Goal: Task Accomplishment & Management: Use online tool/utility

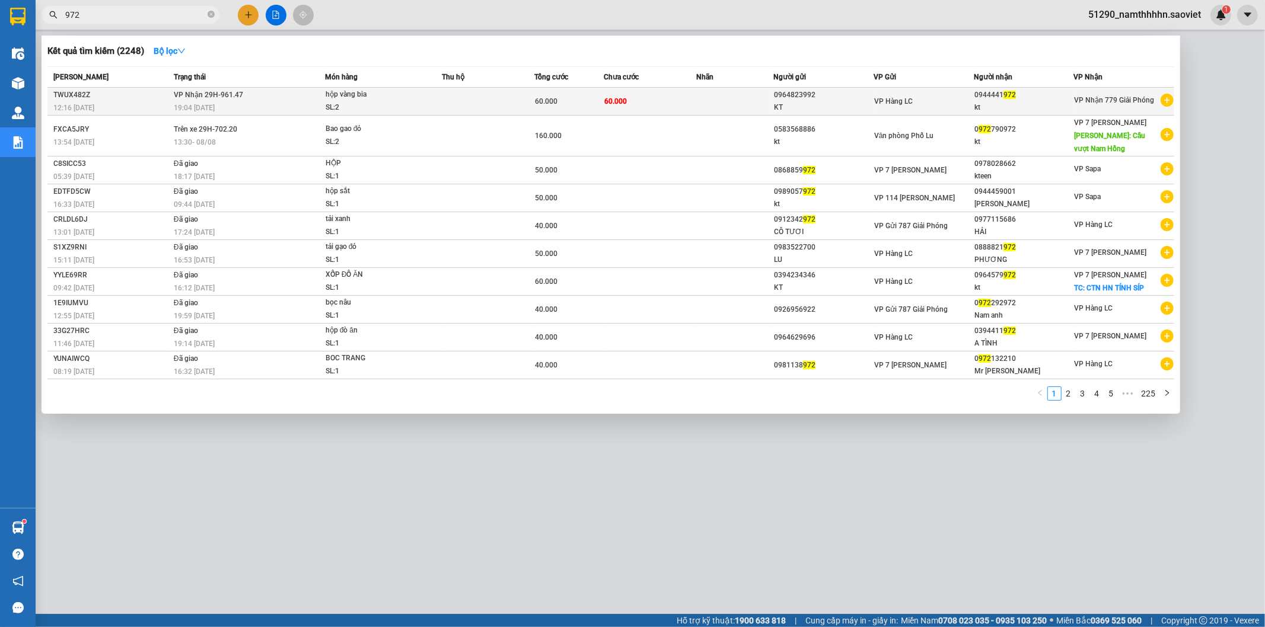
type input "972"
click at [619, 104] on span "60.000" at bounding box center [615, 101] width 23 height 8
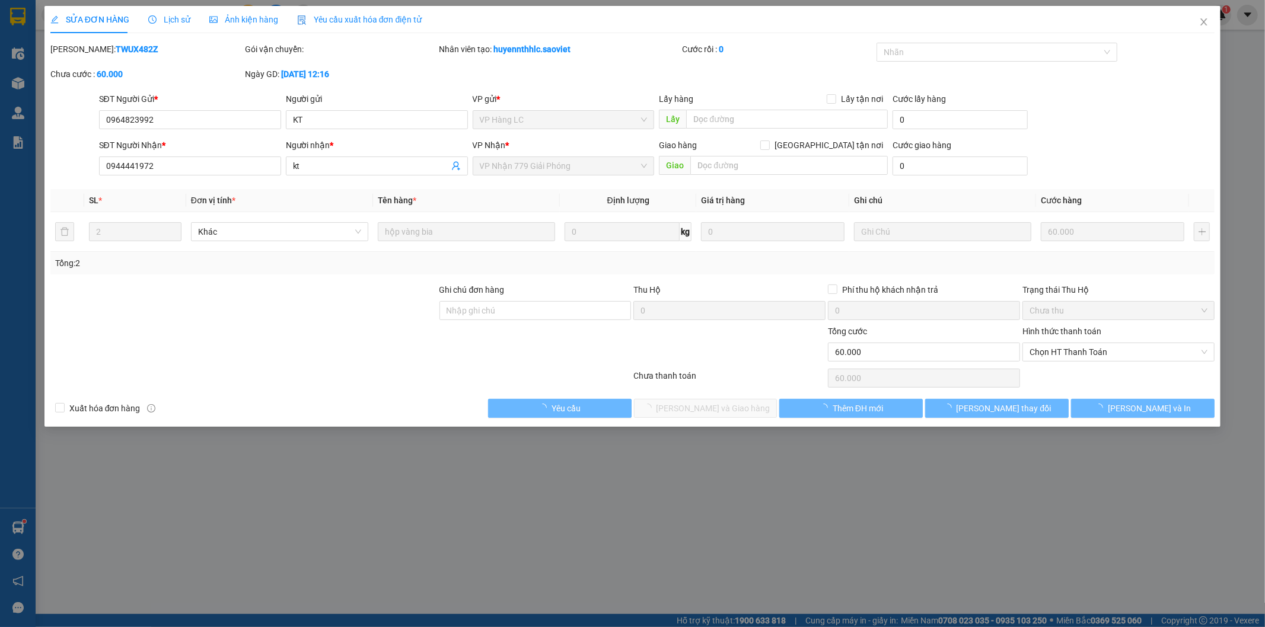
type input "0964823992"
type input "KT"
type input "0944441972"
type input "kt"
type input "60.000"
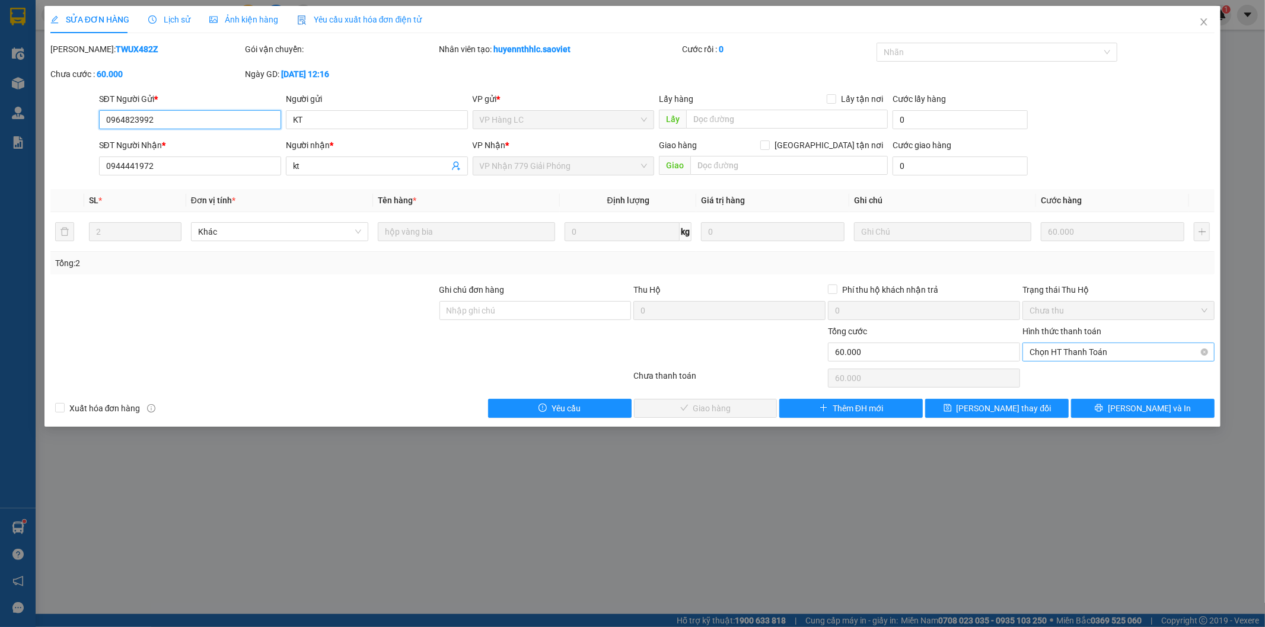
click at [1195, 354] on span "Chọn HT Thanh Toán" at bounding box center [1118, 352] width 178 height 18
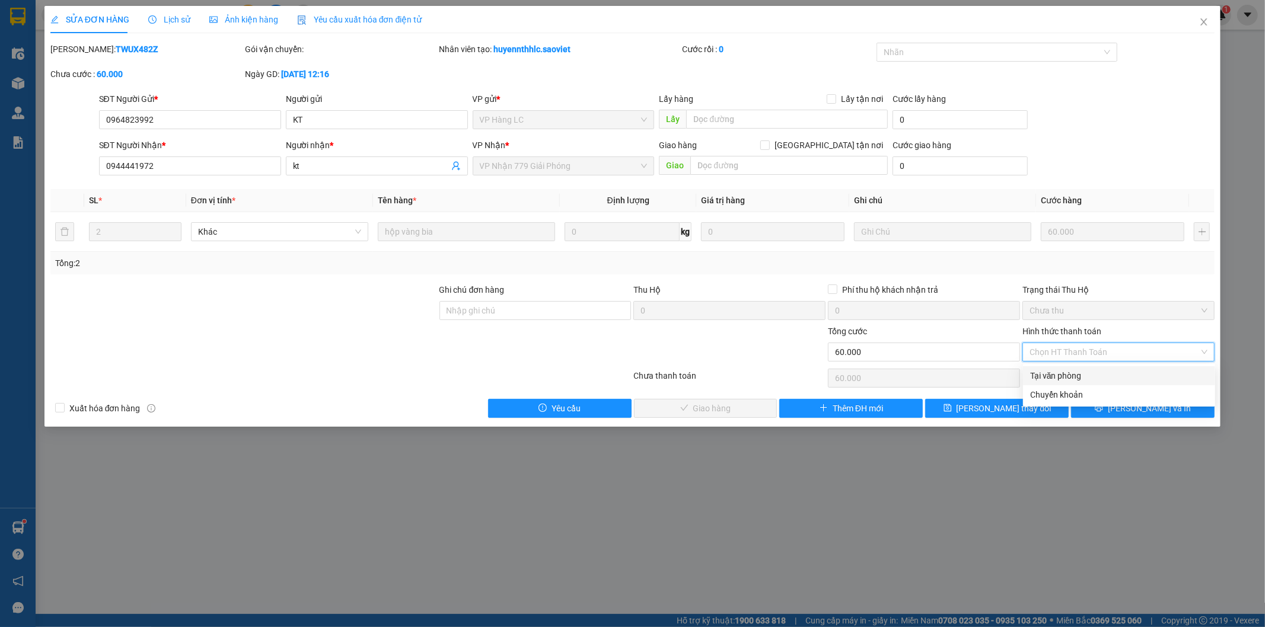
click at [1121, 378] on div "Tại văn phòng" at bounding box center [1119, 375] width 178 height 13
type input "0"
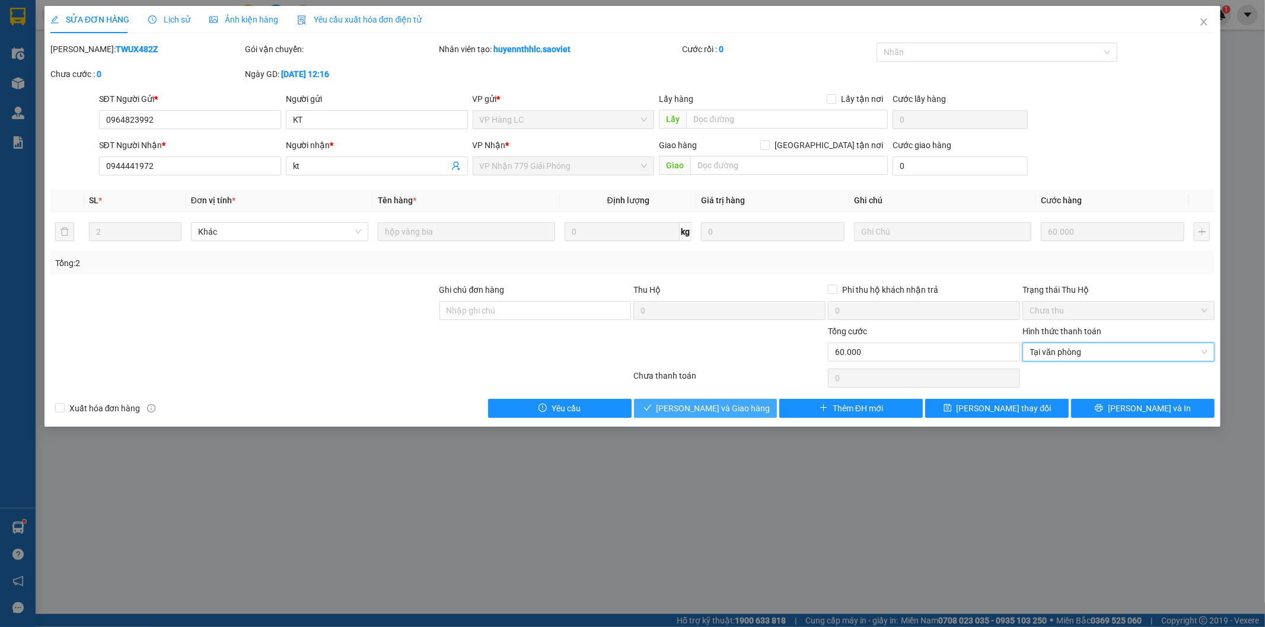
click at [710, 406] on span "[PERSON_NAME] và Giao hàng" at bounding box center [713, 408] width 114 height 13
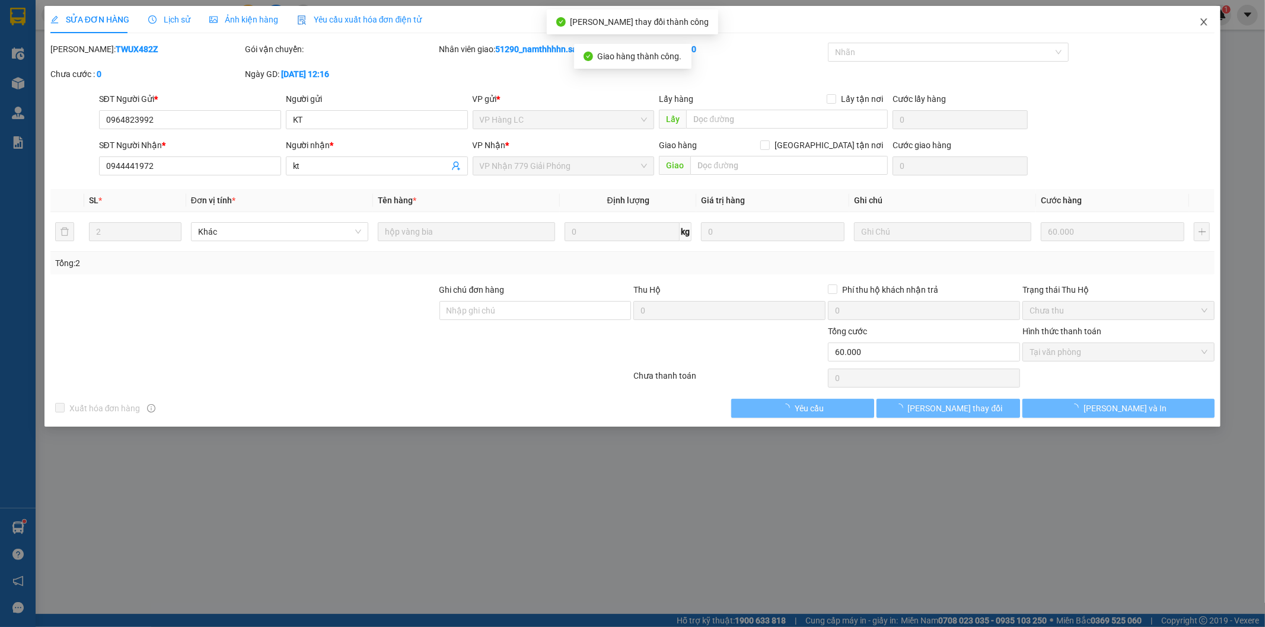
click at [1199, 21] on icon "close" at bounding box center [1203, 21] width 9 height 9
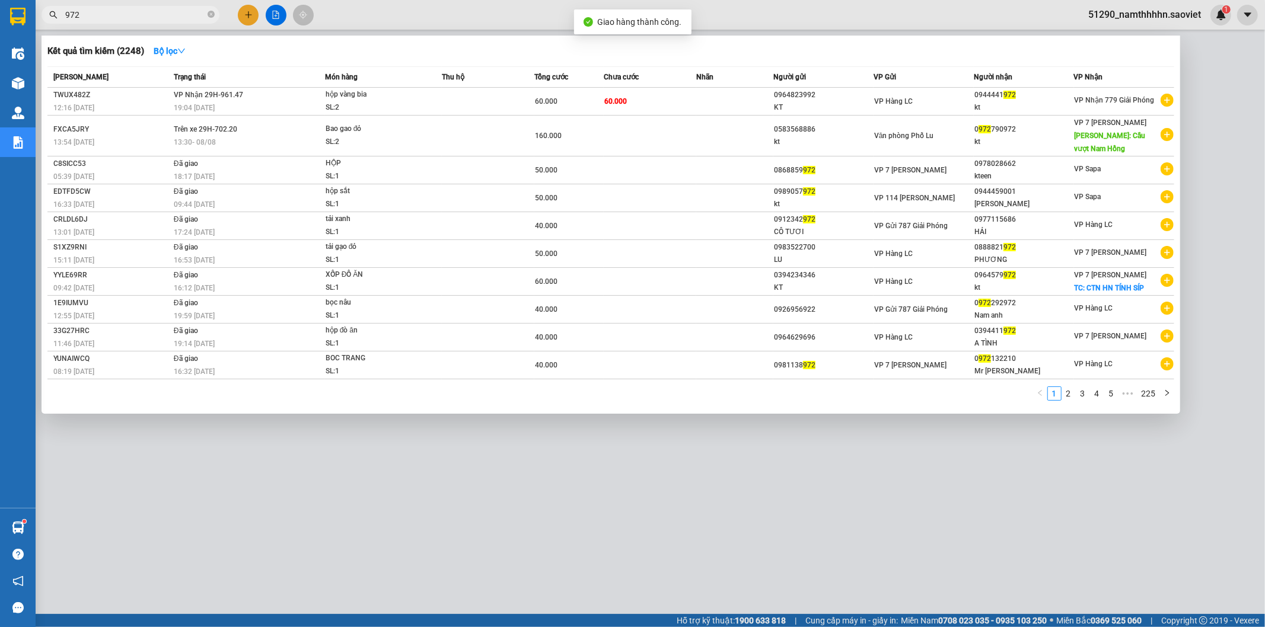
click at [165, 9] on input "972" at bounding box center [135, 14] width 140 height 13
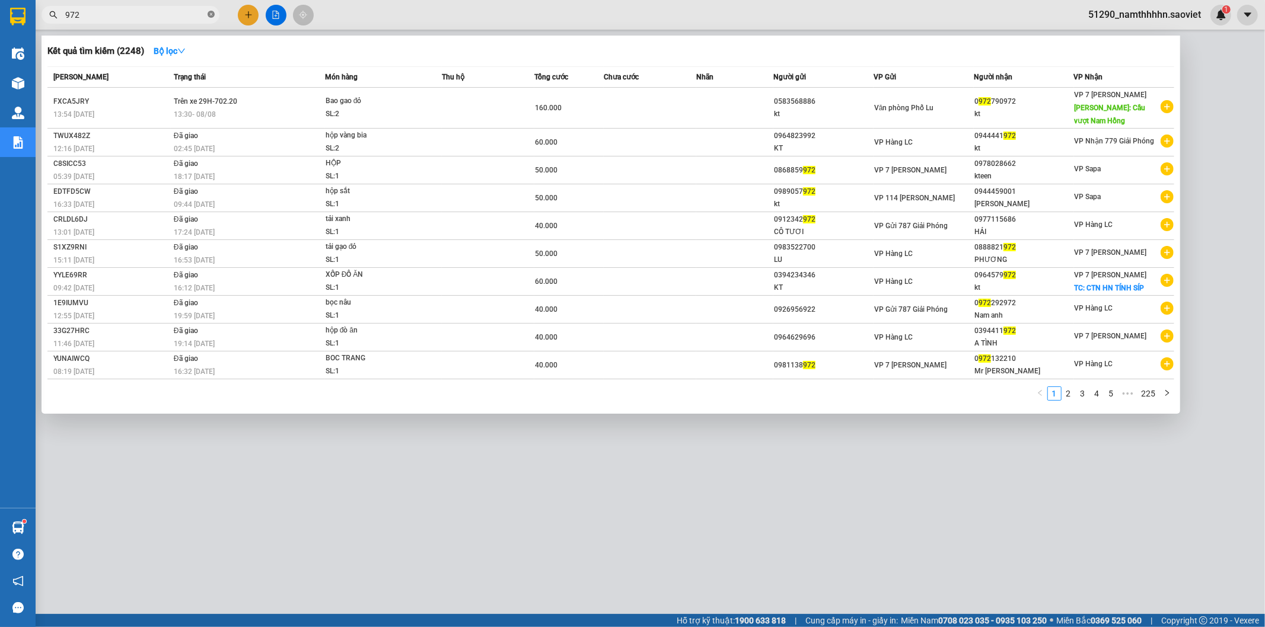
click at [209, 14] on icon "close-circle" at bounding box center [211, 14] width 7 height 7
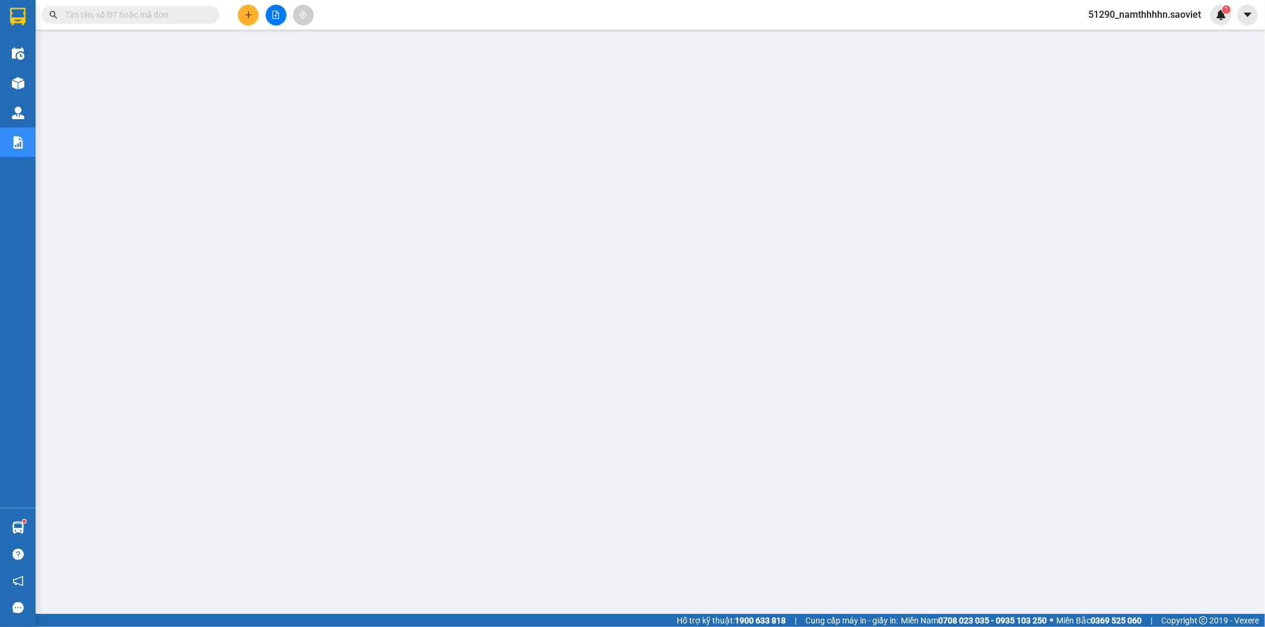
click at [191, 15] on input "text" at bounding box center [135, 14] width 140 height 13
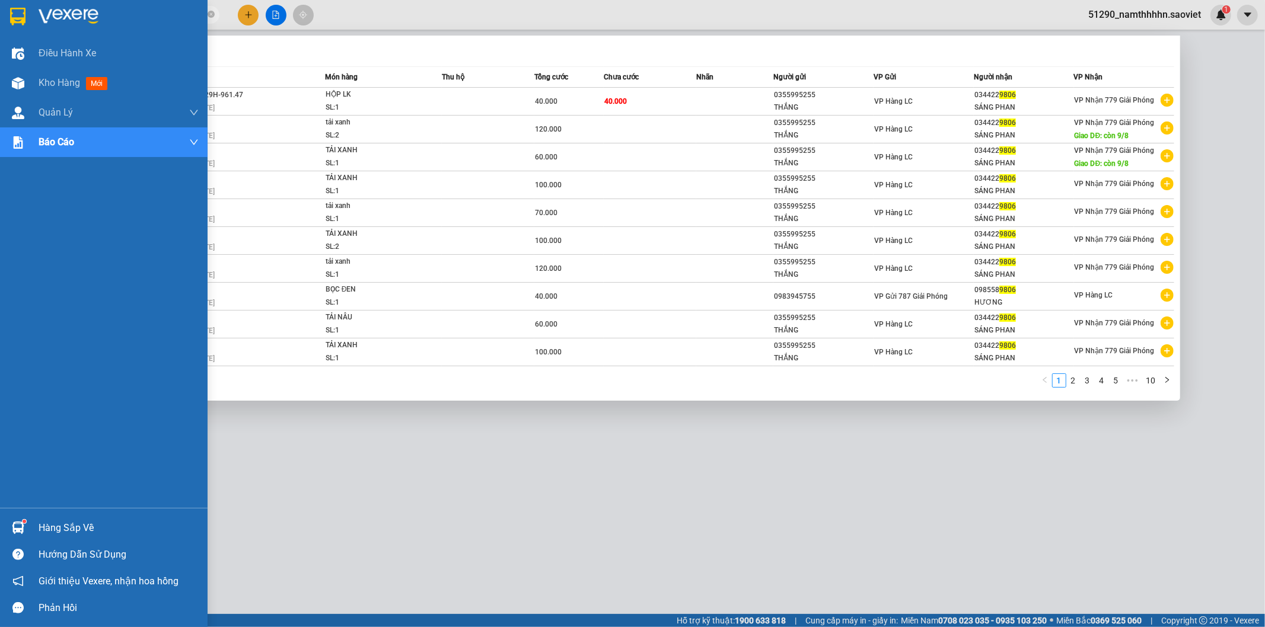
click at [69, 514] on div "Hàng sắp về Hướng dẫn sử dụng Giới thiệu Vexere, nhận hoa hồng Phản hồi" at bounding box center [104, 564] width 208 height 113
click at [67, 522] on div "Hàng sắp về" at bounding box center [119, 528] width 160 height 18
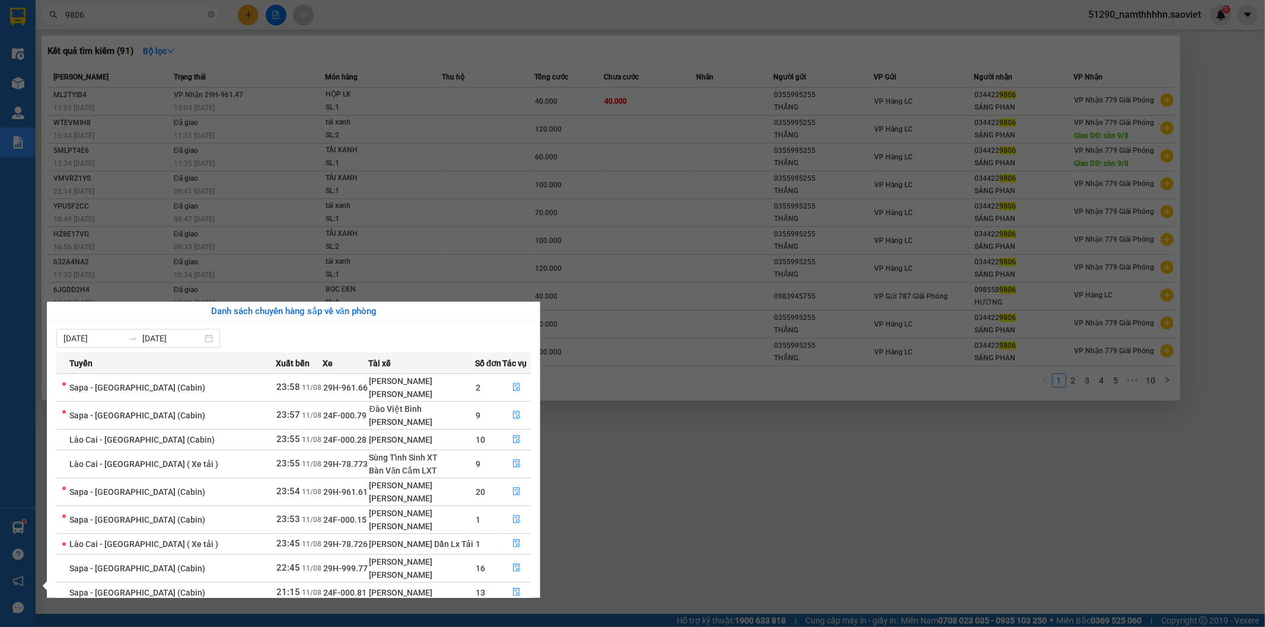
scroll to position [62, 0]
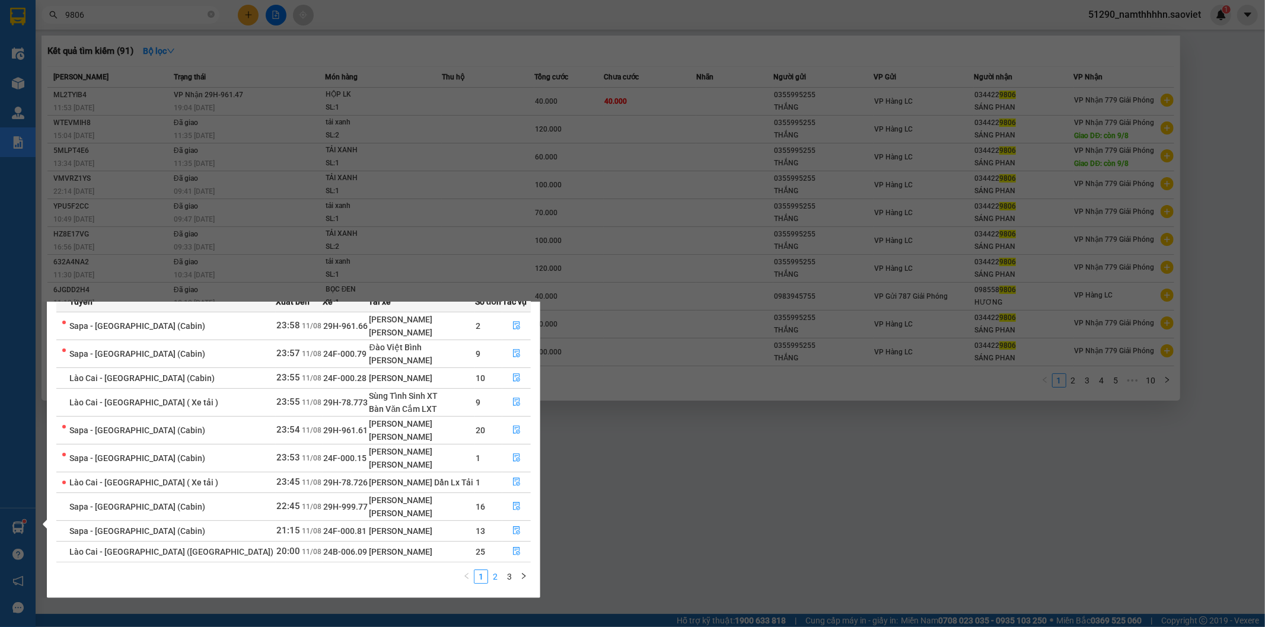
click at [494, 577] on link "2" at bounding box center [495, 576] width 13 height 13
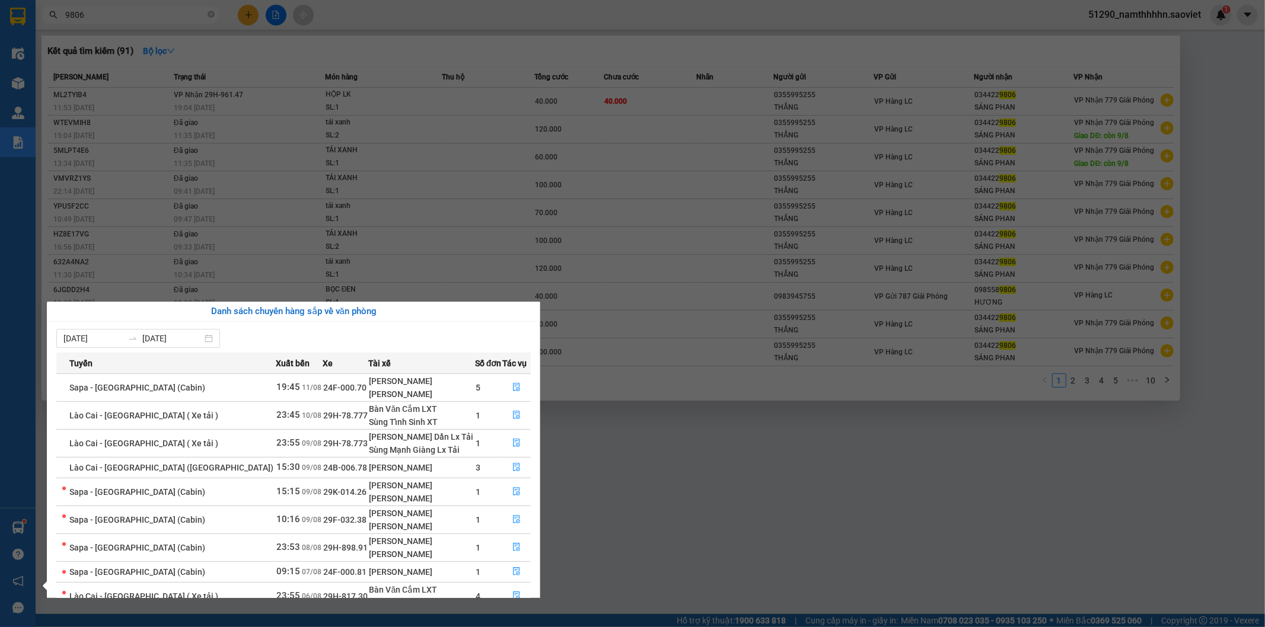
scroll to position [69, 0]
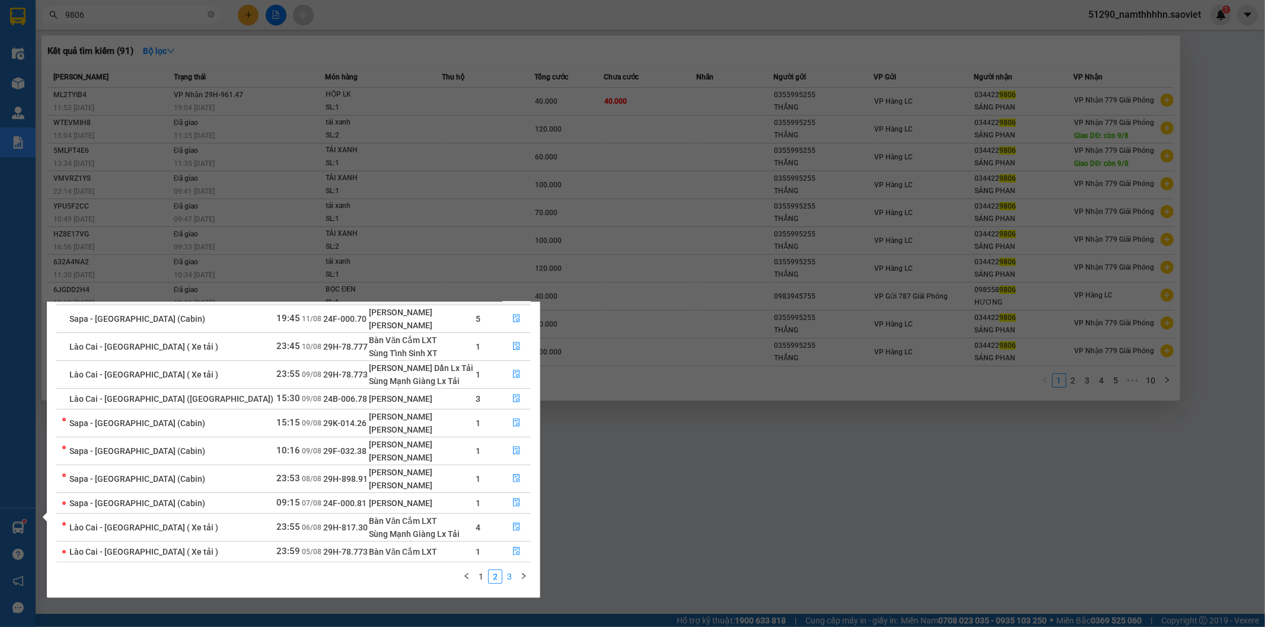
click at [505, 574] on link "3" at bounding box center [509, 576] width 13 height 13
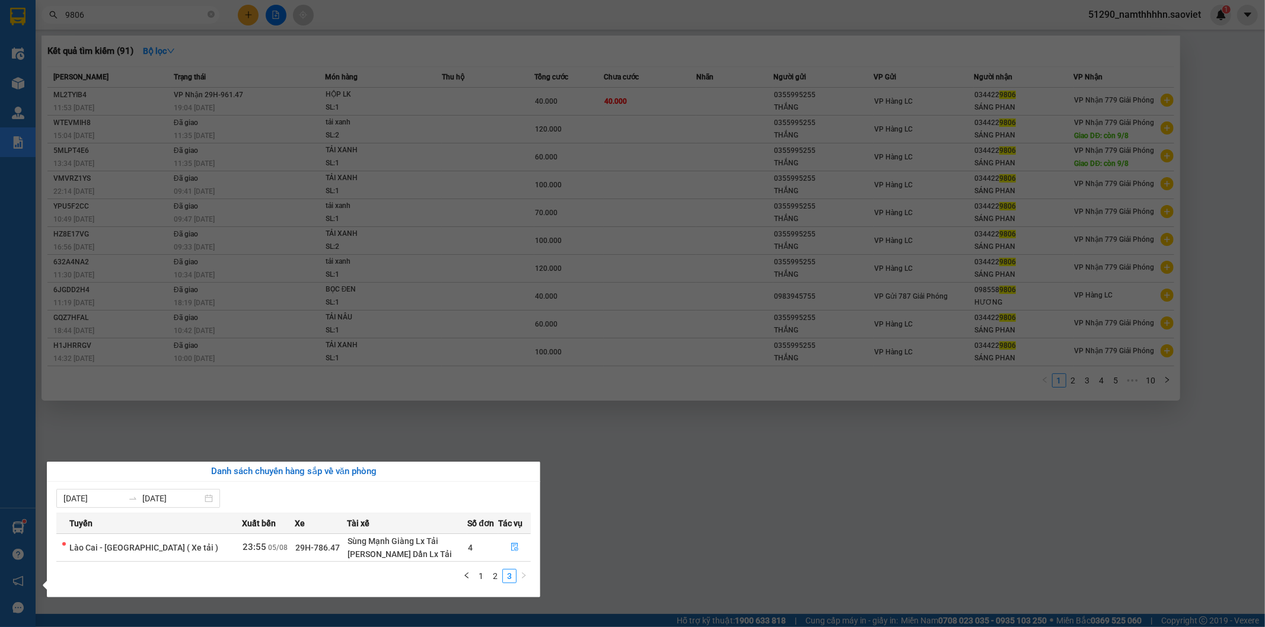
scroll to position [0, 0]
click at [481, 578] on link "1" at bounding box center [480, 576] width 13 height 13
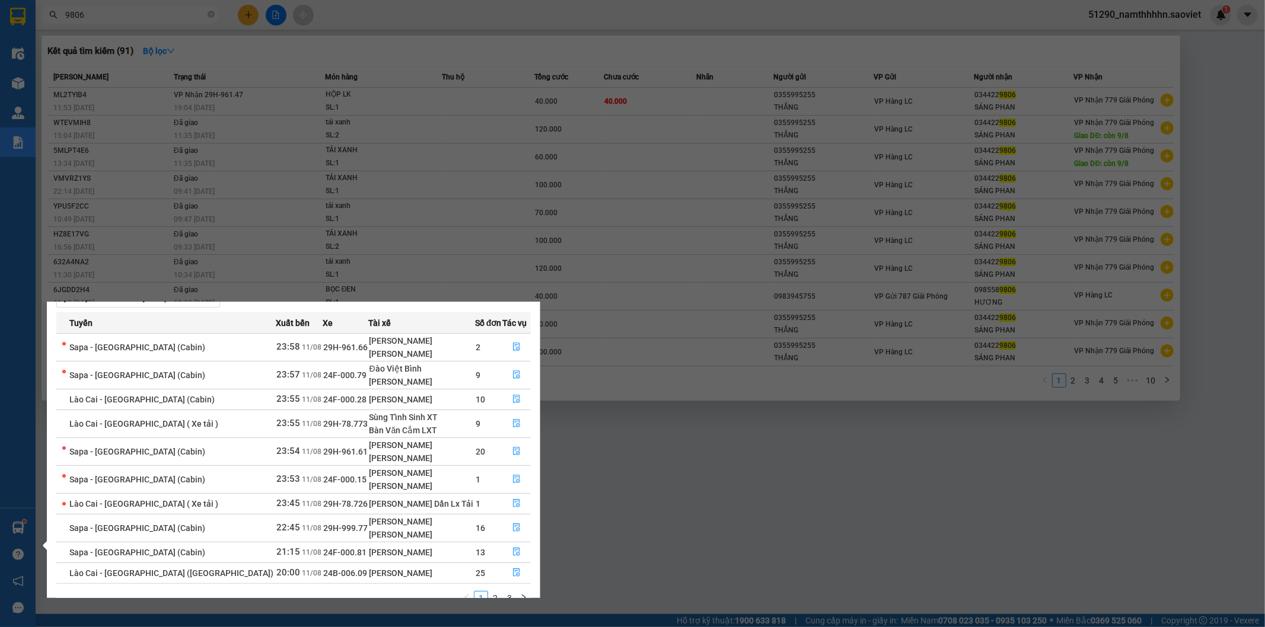
scroll to position [62, 0]
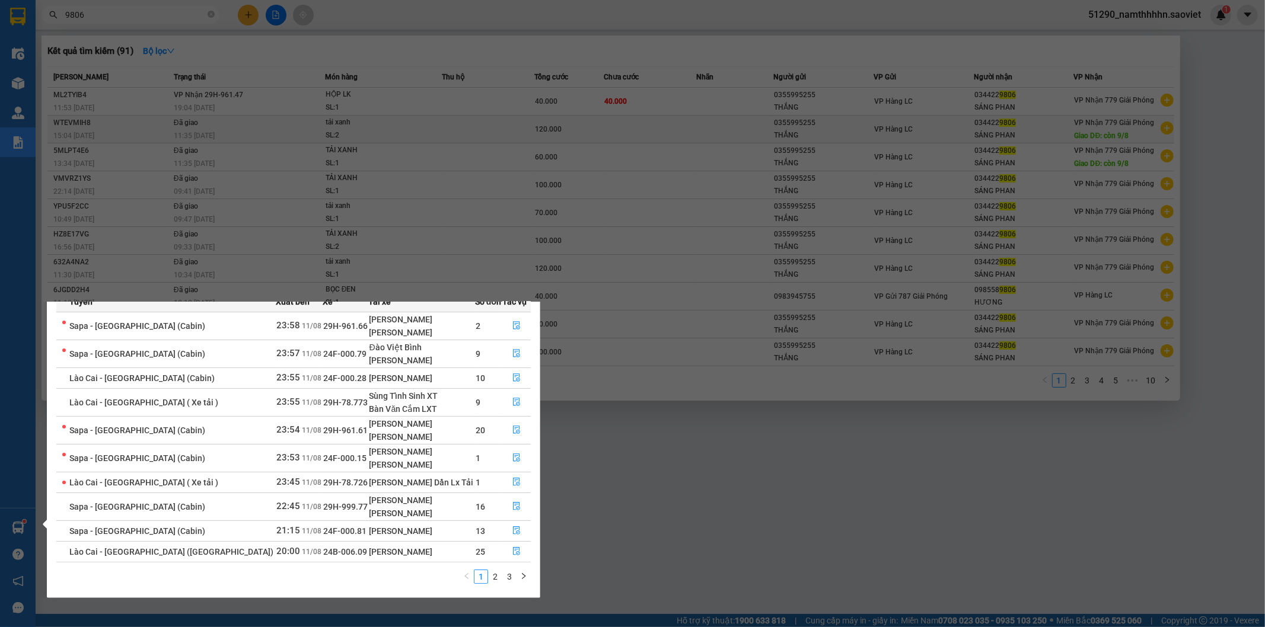
click at [605, 122] on section "Kết quả tìm kiếm ( 91 ) Bộ lọc Mã ĐH Trạng thái Món hàng Thu hộ Tổng cước Chưa …" at bounding box center [632, 313] width 1265 height 627
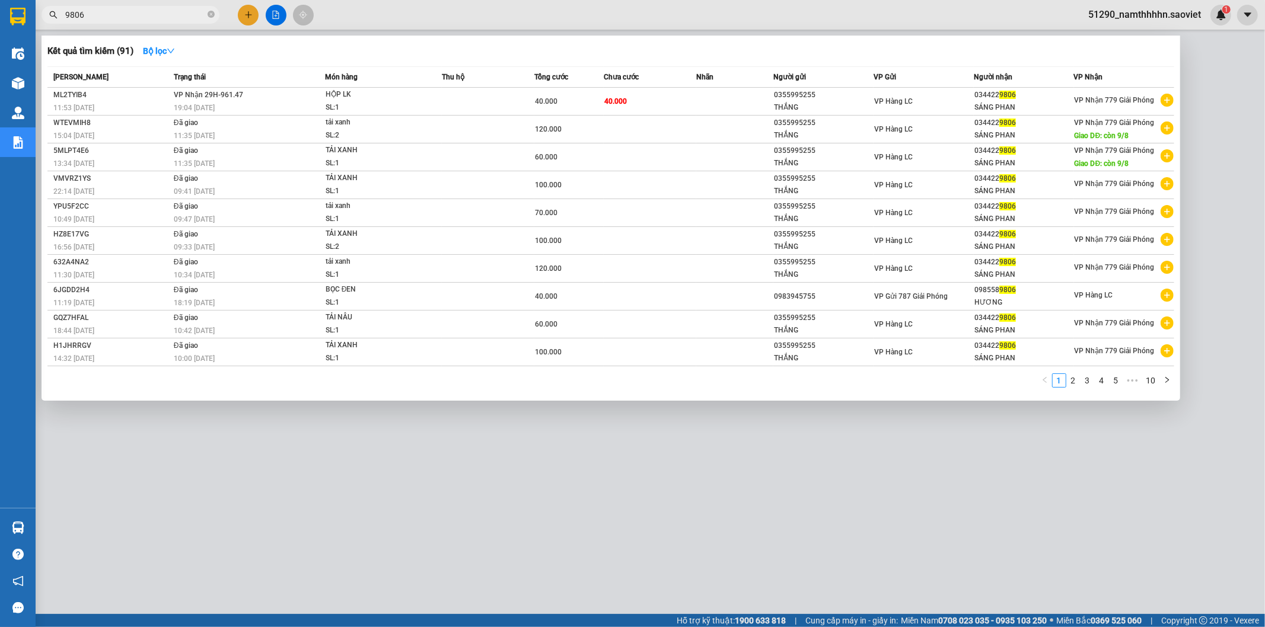
click at [328, 520] on div at bounding box center [632, 313] width 1265 height 627
click at [142, 14] on input "9806" at bounding box center [135, 14] width 140 height 13
click at [143, 15] on input "9806" at bounding box center [135, 14] width 140 height 13
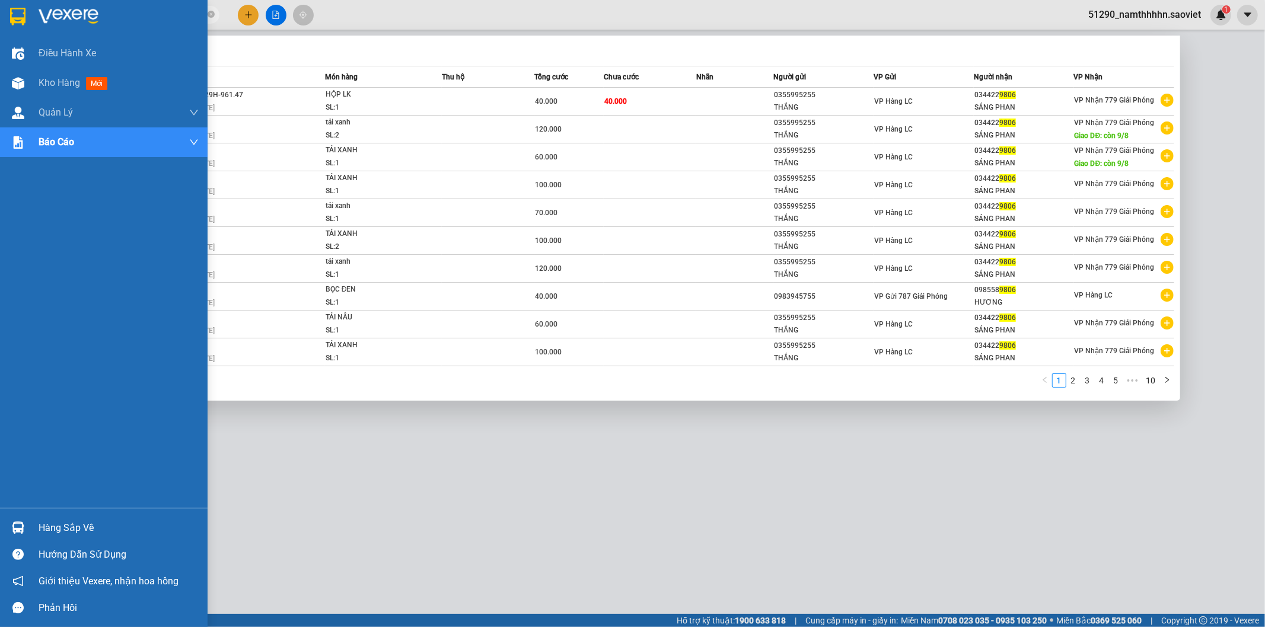
click at [84, 531] on div "Hàng sắp về" at bounding box center [119, 528] width 160 height 18
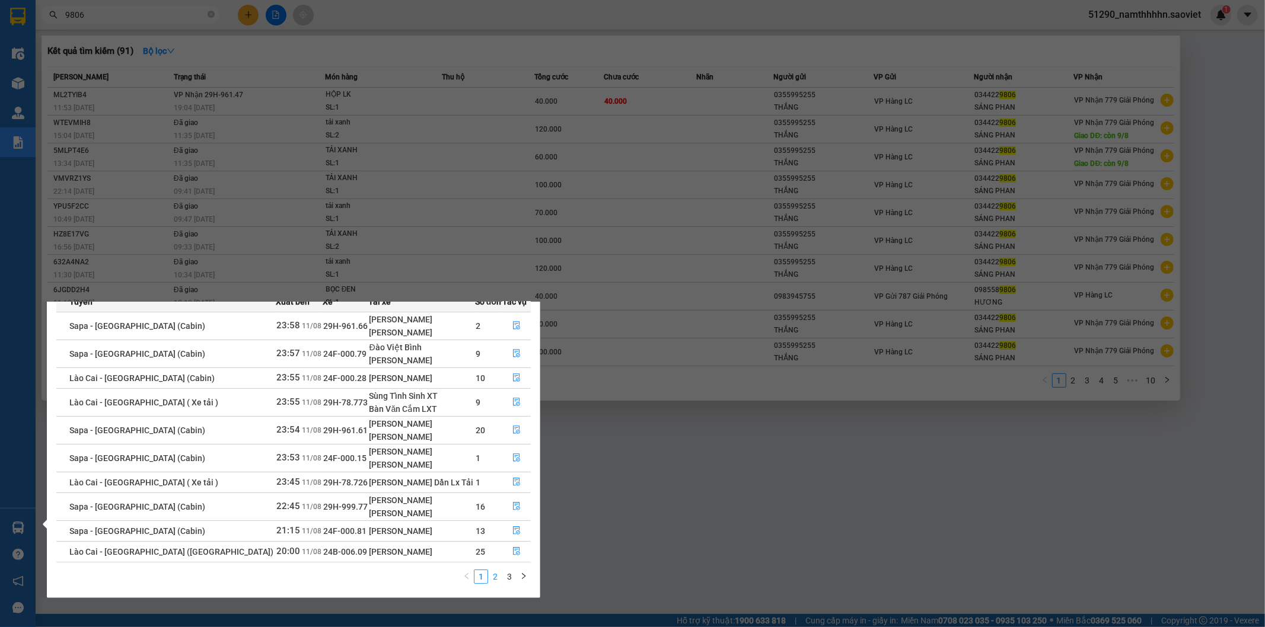
click at [498, 582] on link "2" at bounding box center [495, 576] width 13 height 13
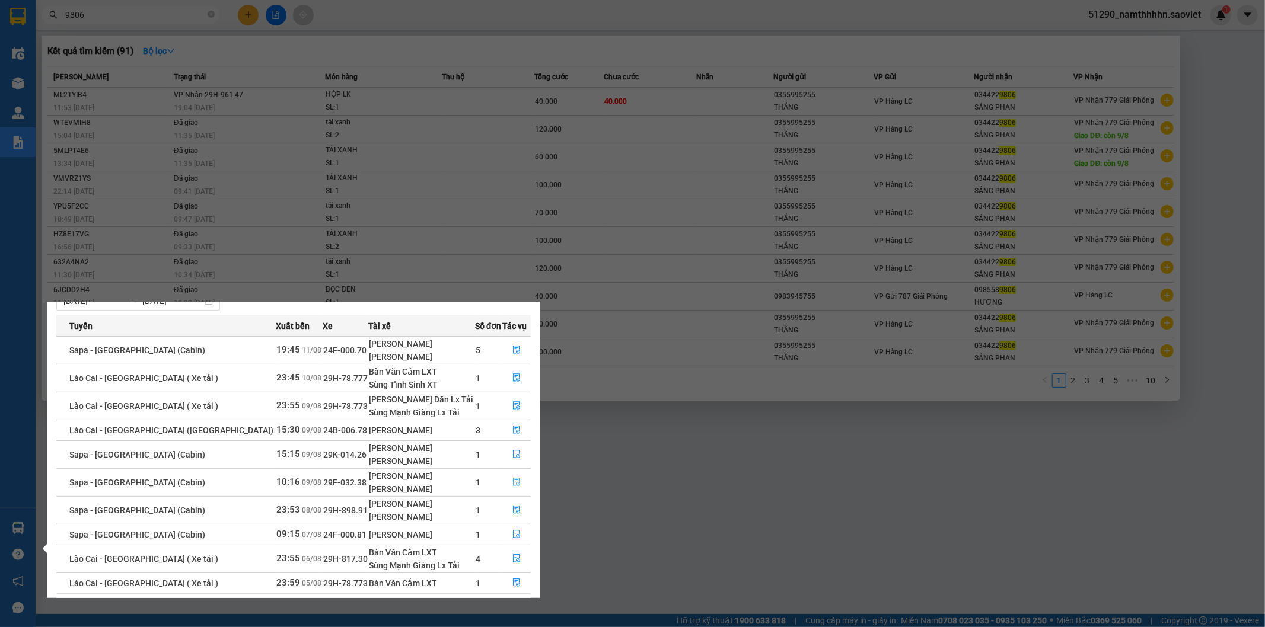
scroll to position [69, 0]
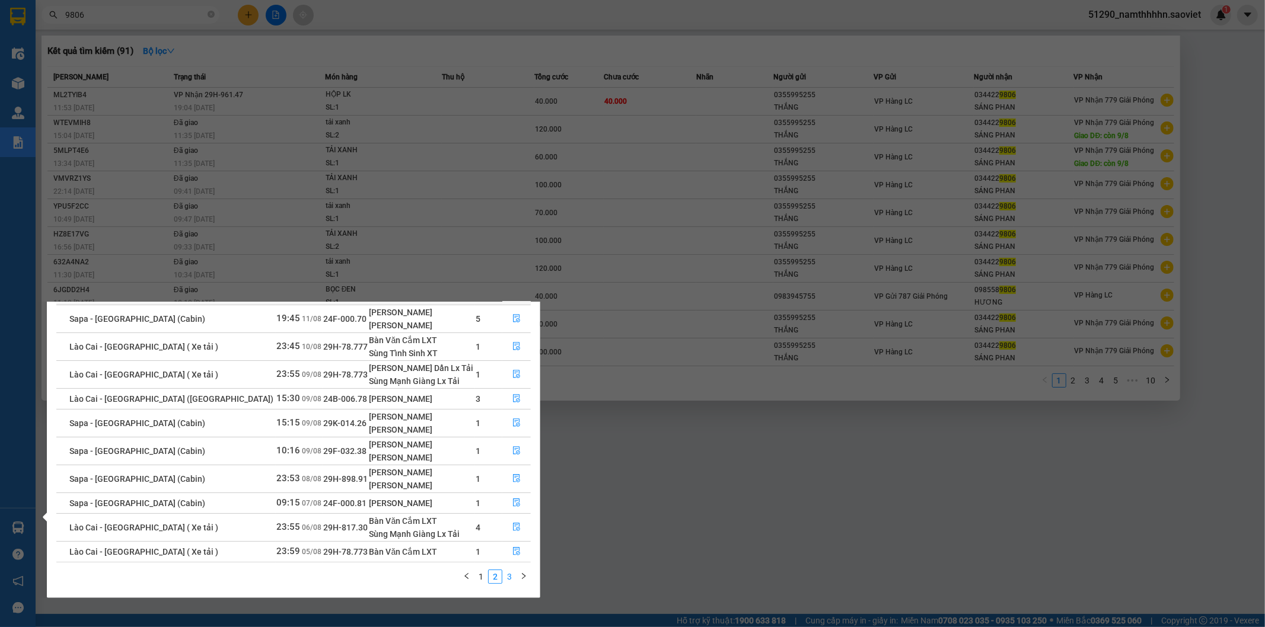
click at [513, 575] on link "3" at bounding box center [509, 576] width 13 height 13
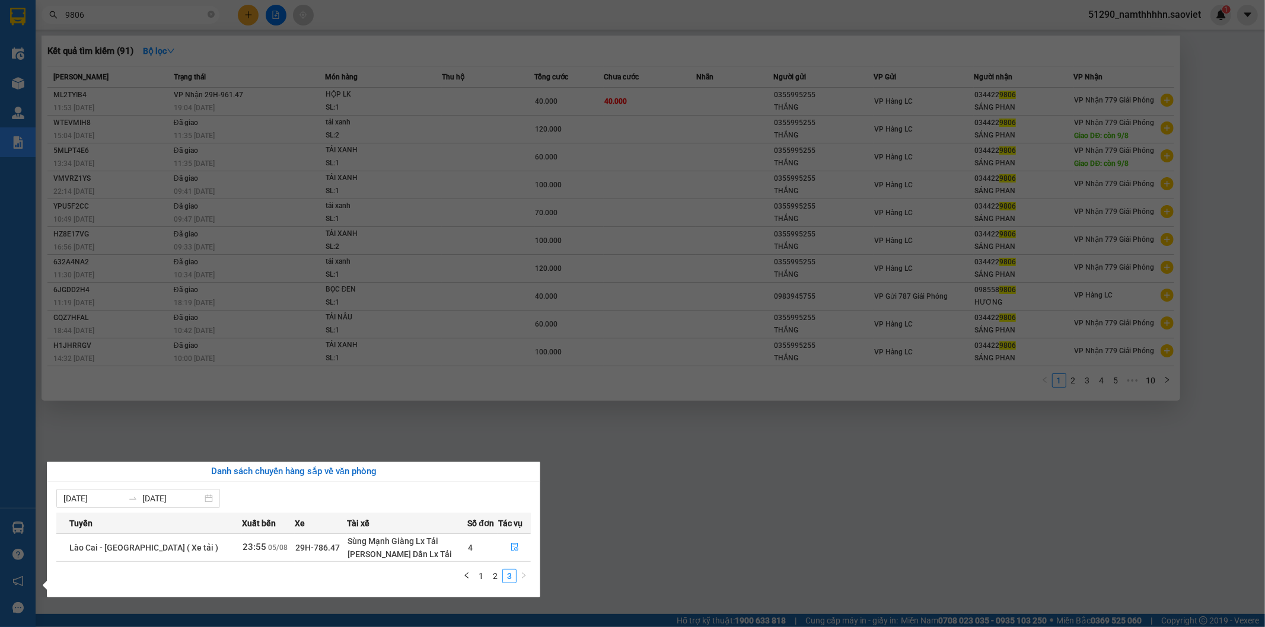
scroll to position [0, 0]
click at [548, 274] on section "Kết quả tìm kiếm ( 91 ) Bộ lọc Mã ĐH Trạng thái Món hàng Thu hộ Tổng cước Chưa …" at bounding box center [632, 313] width 1265 height 627
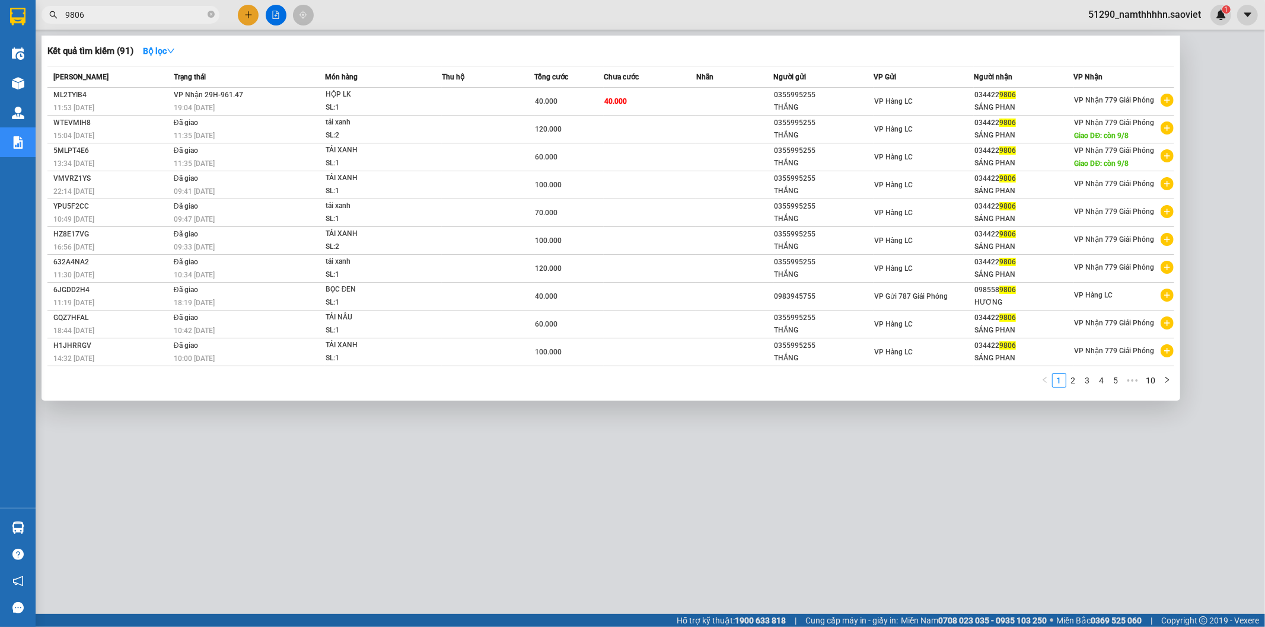
click at [625, 532] on div at bounding box center [632, 313] width 1265 height 627
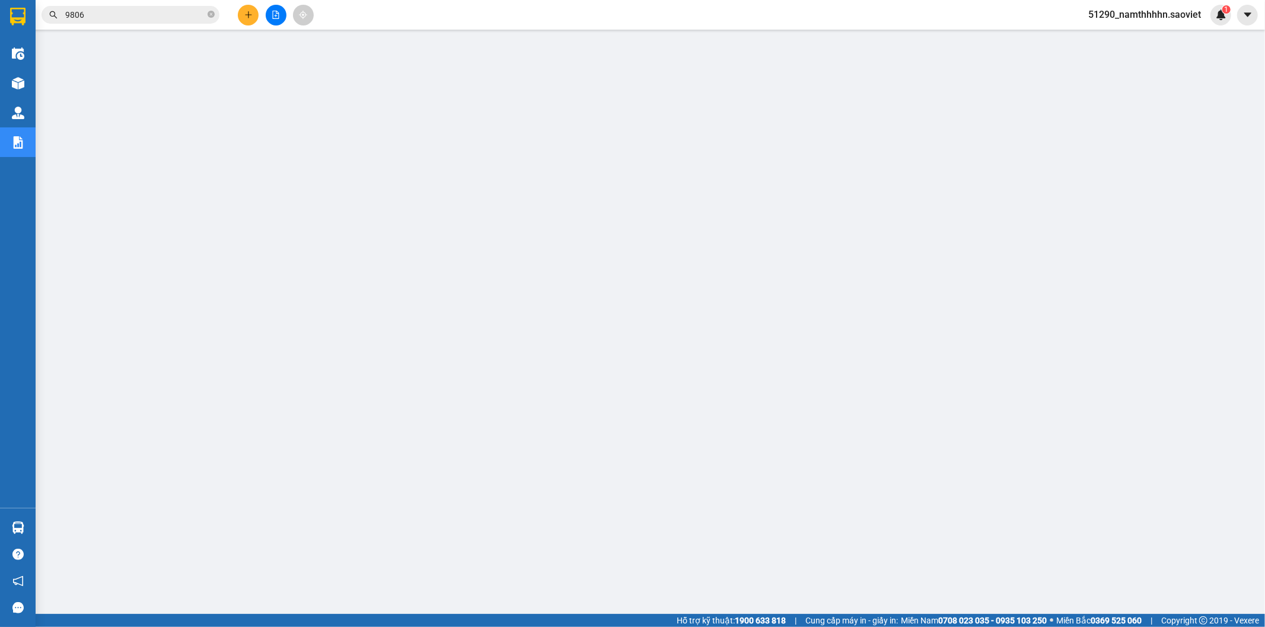
click at [177, 12] on input "9806" at bounding box center [135, 14] width 140 height 13
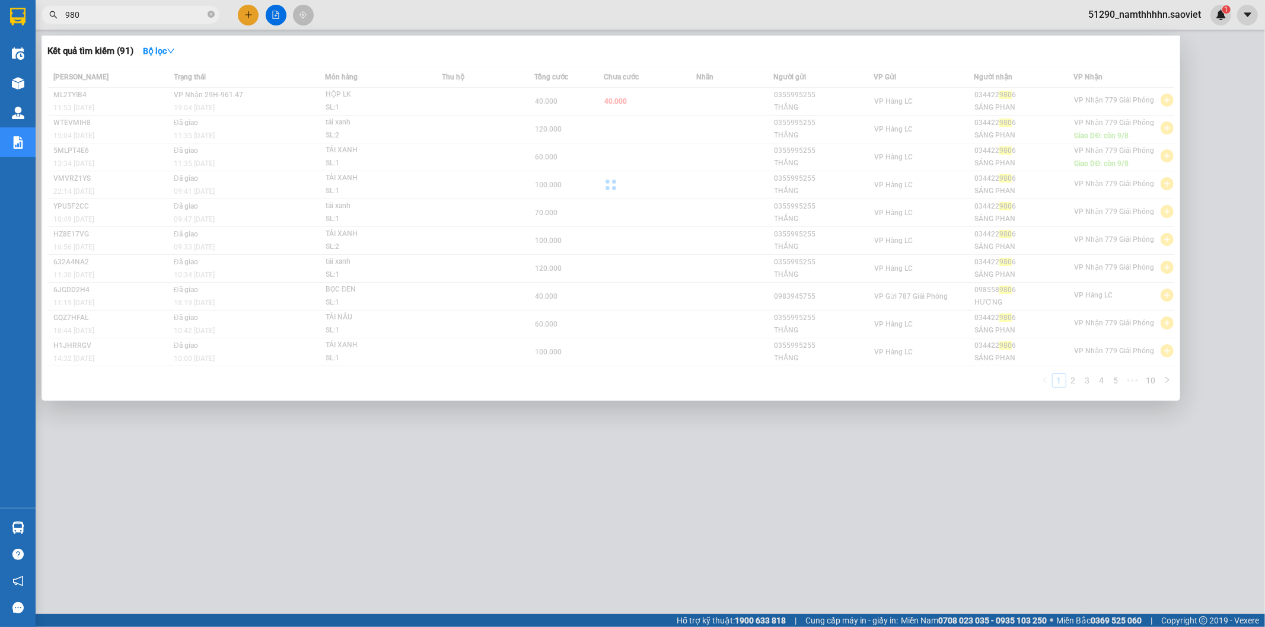
type input "980"
click at [459, 457] on div at bounding box center [632, 313] width 1265 height 627
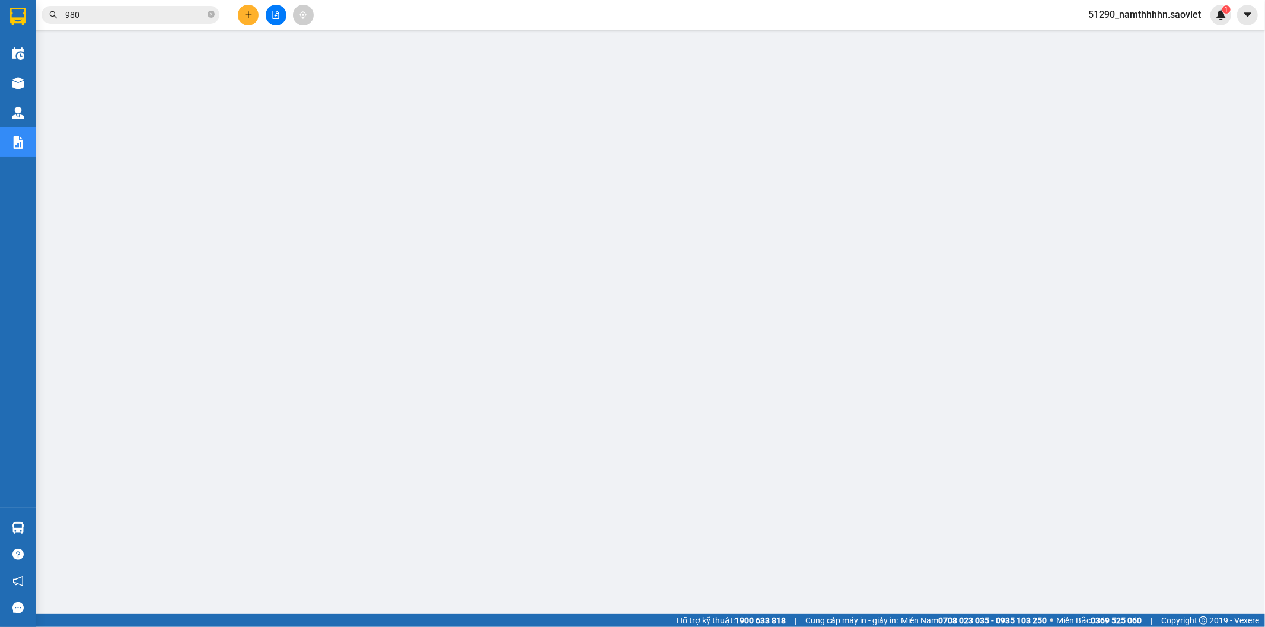
click at [287, 9] on div at bounding box center [275, 15] width 89 height 21
click at [279, 12] on icon "file-add" at bounding box center [276, 15] width 8 height 8
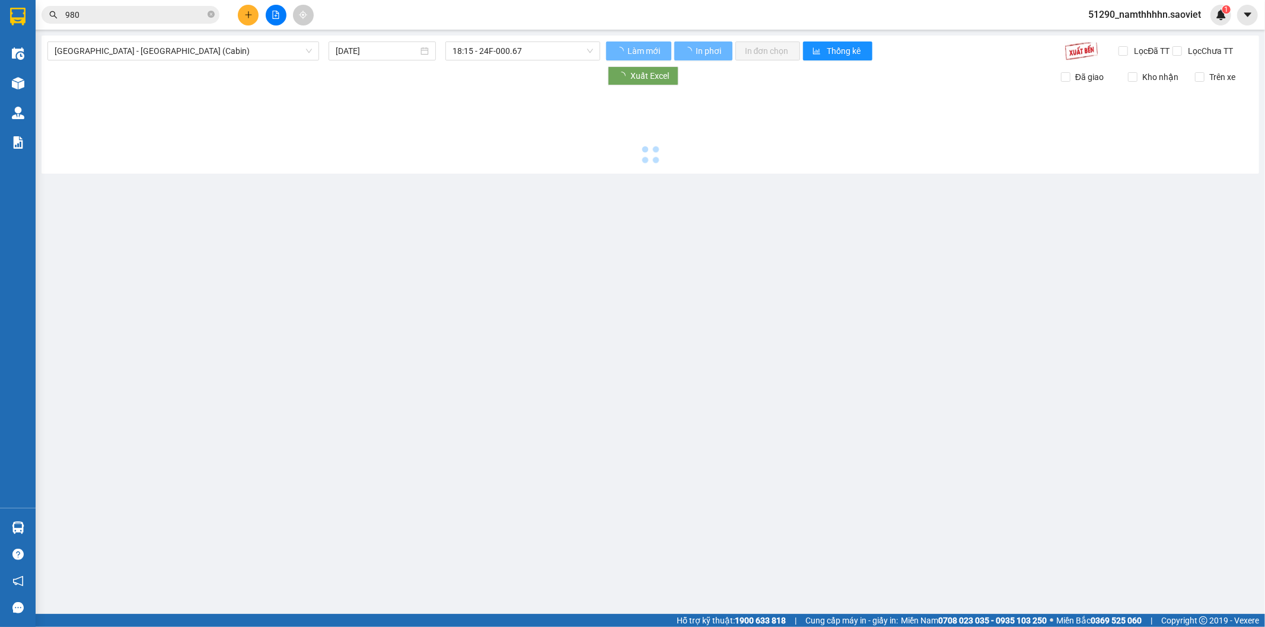
type input "[DATE]"
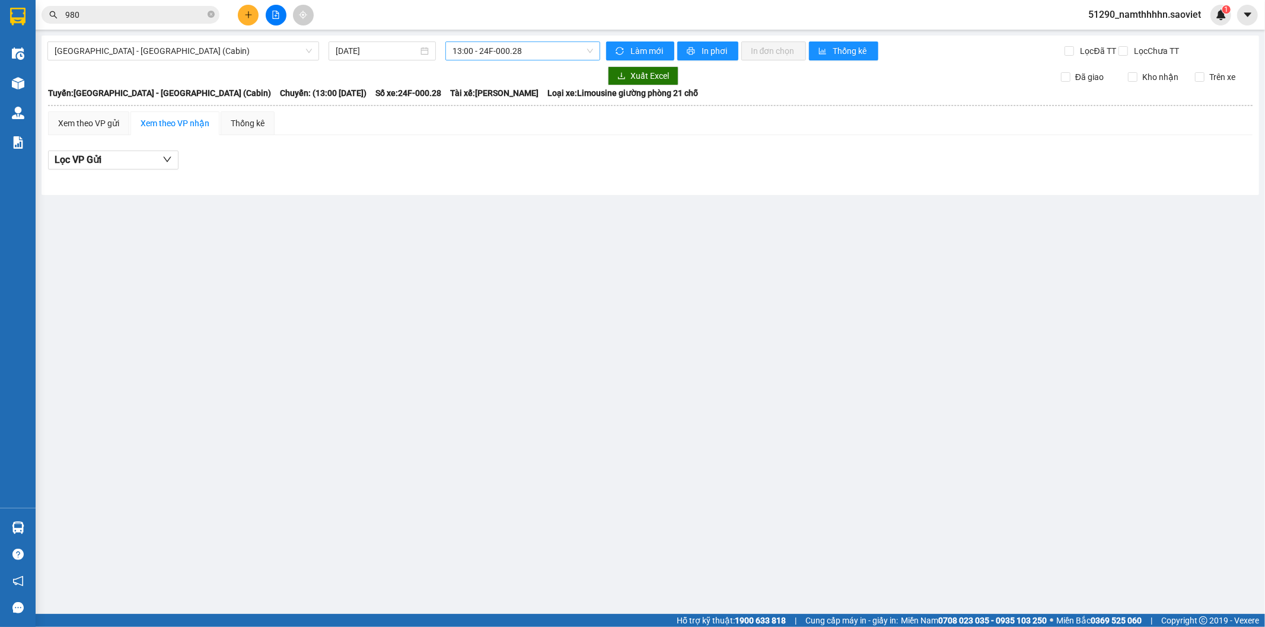
click at [493, 48] on span "13:00 - 24F-000.28" at bounding box center [522, 51] width 140 height 18
type input "29H 961 47"
click at [103, 133] on div "Xem theo VP gửi" at bounding box center [88, 123] width 81 height 24
drag, startPoint x: 136, startPoint y: 119, endPoint x: 150, endPoint y: 119, distance: 13.6
click at [138, 119] on div "Xem theo VP nhận" at bounding box center [174, 123] width 89 height 24
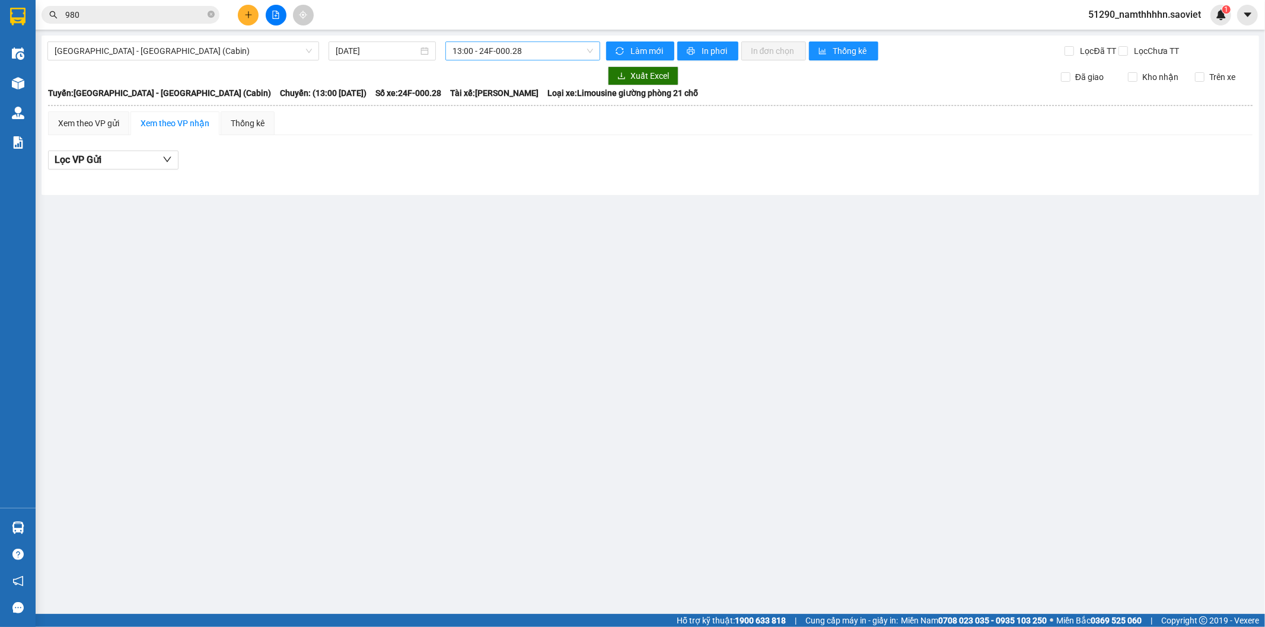
click at [475, 45] on span "13:00 - 24F-000.28" at bounding box center [522, 51] width 140 height 18
click at [347, 68] on div at bounding box center [323, 75] width 553 height 19
click at [374, 55] on input "[DATE]" at bounding box center [377, 50] width 82 height 13
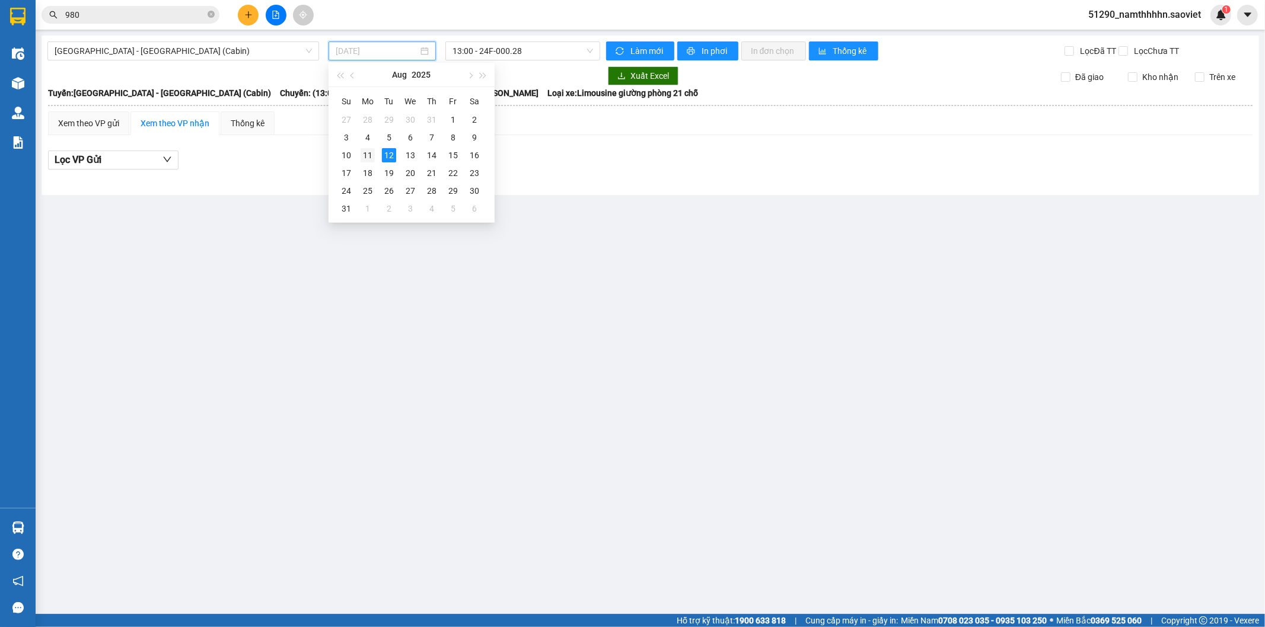
click at [372, 155] on div "11" at bounding box center [367, 155] width 14 height 14
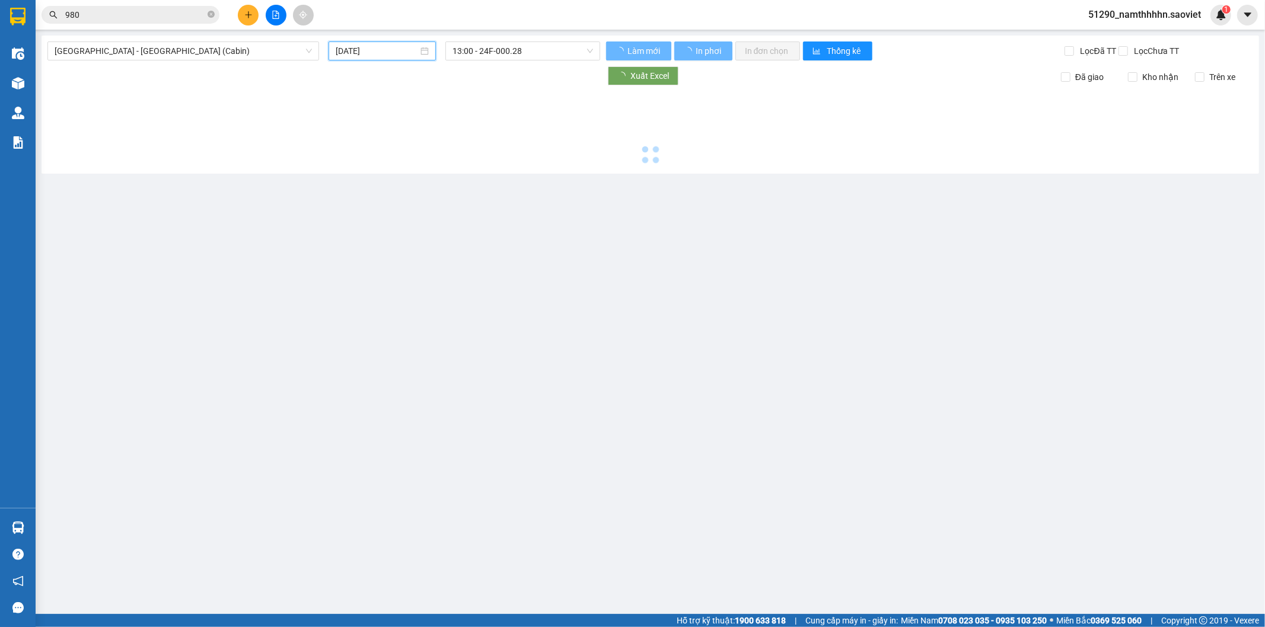
type input "[DATE]"
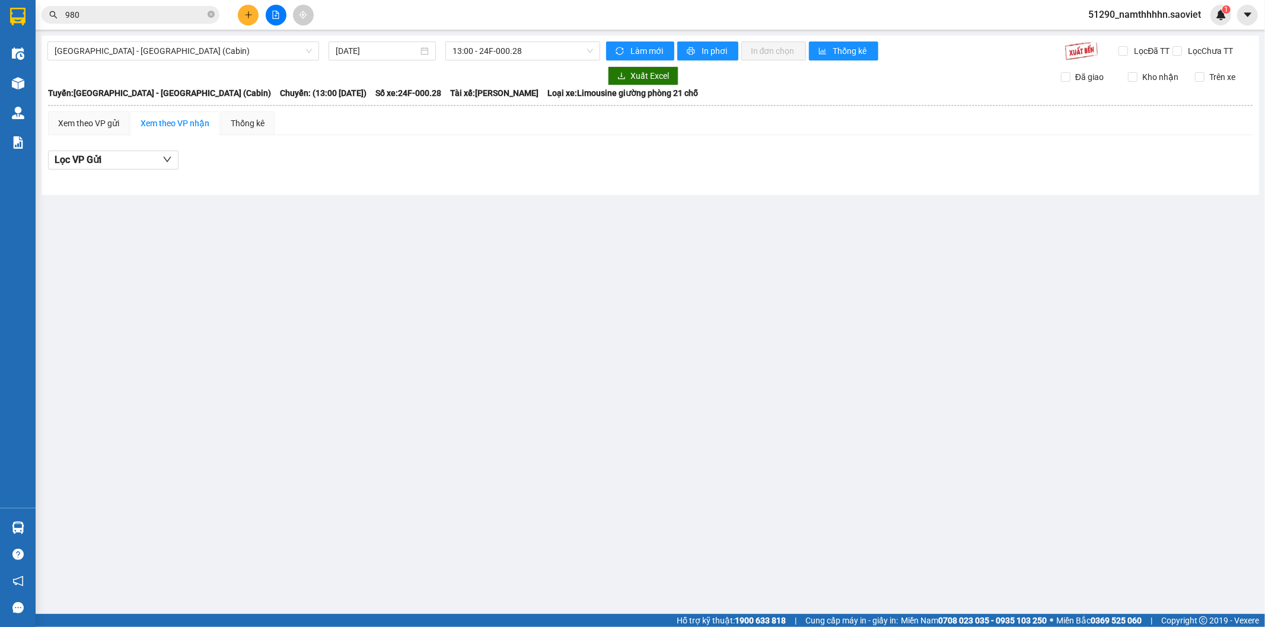
click at [190, 79] on div at bounding box center [323, 75] width 553 height 19
click at [217, 56] on span "[GEOGRAPHIC_DATA] - [GEOGRAPHIC_DATA] (Cabin)" at bounding box center [183, 51] width 257 height 18
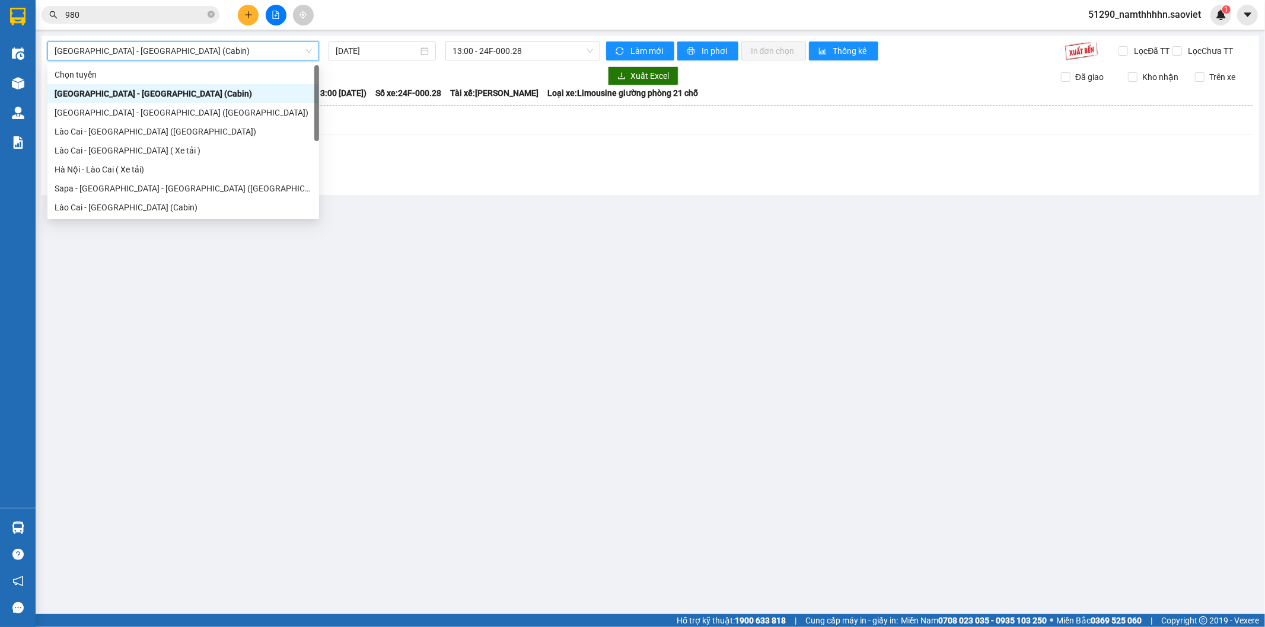
click at [217, 56] on span "[GEOGRAPHIC_DATA] - [GEOGRAPHIC_DATA] (Cabin)" at bounding box center [183, 51] width 257 height 18
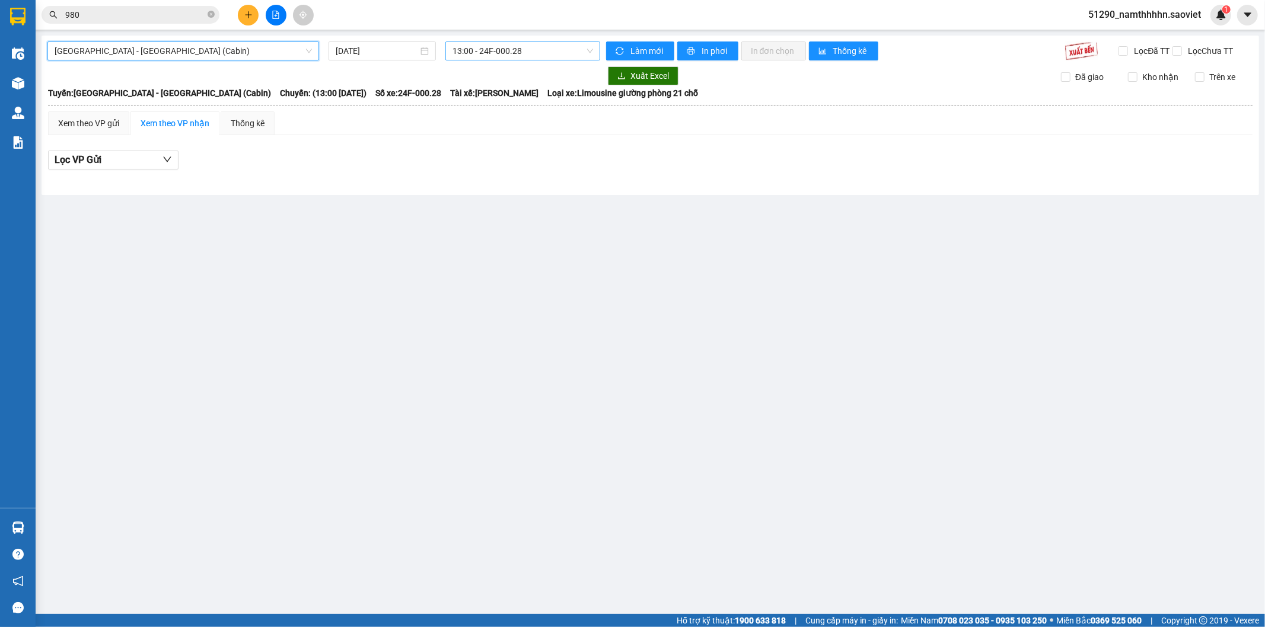
click at [535, 56] on span "13:00 - 24F-000.28" at bounding box center [522, 51] width 140 height 18
click at [550, 52] on span "13:00 - 24F-000.28" at bounding box center [522, 51] width 140 height 18
click at [249, 37] on div "[GEOGRAPHIC_DATA] - [GEOGRAPHIC_DATA] (Cabin) [DATE] 13:00 13:00 - 24F-000.28 L…" at bounding box center [650, 115] width 1217 height 159
click at [238, 44] on span "[GEOGRAPHIC_DATA] - [GEOGRAPHIC_DATA] (Cabin)" at bounding box center [183, 51] width 257 height 18
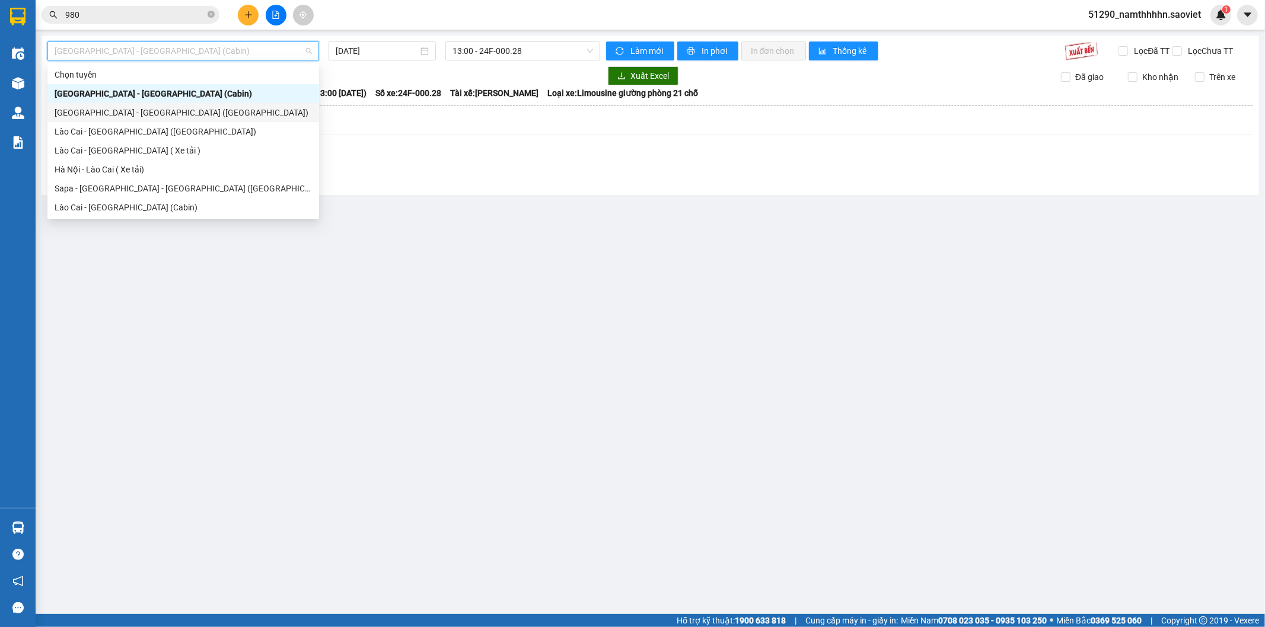
drag, startPoint x: 180, startPoint y: 110, endPoint x: 120, endPoint y: 111, distance: 59.3
click at [120, 111] on div "[GEOGRAPHIC_DATA] - [GEOGRAPHIC_DATA] ([GEOGRAPHIC_DATA])" at bounding box center [183, 112] width 257 height 13
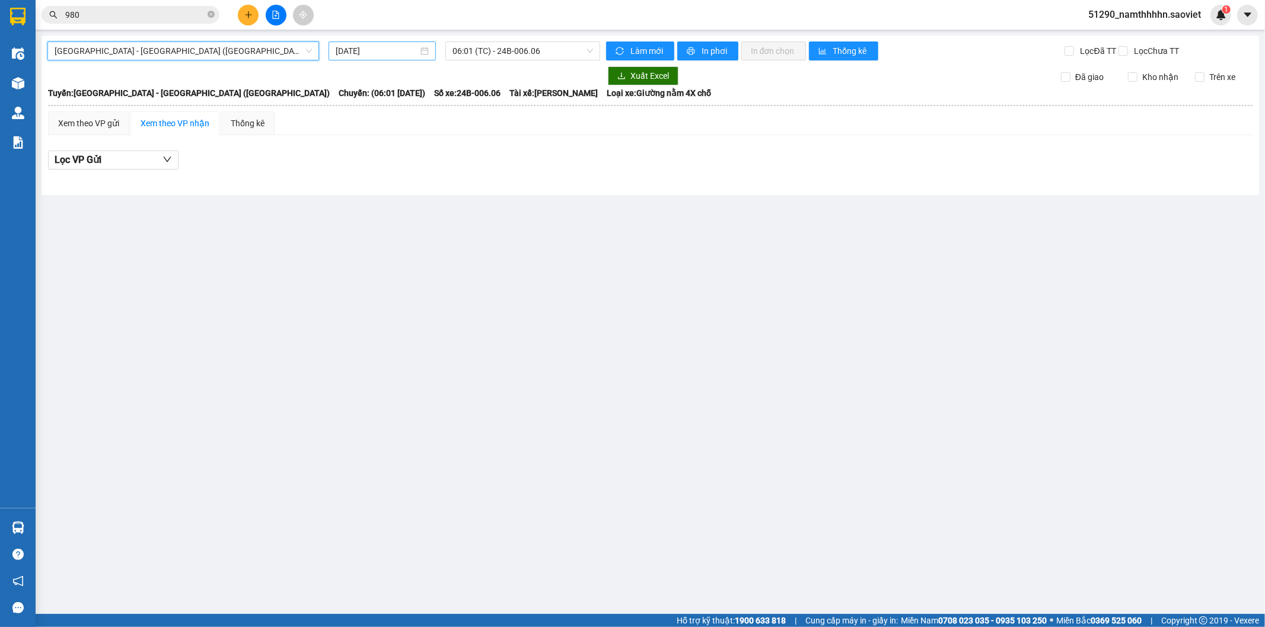
click at [381, 49] on input "[DATE]" at bounding box center [377, 50] width 82 height 13
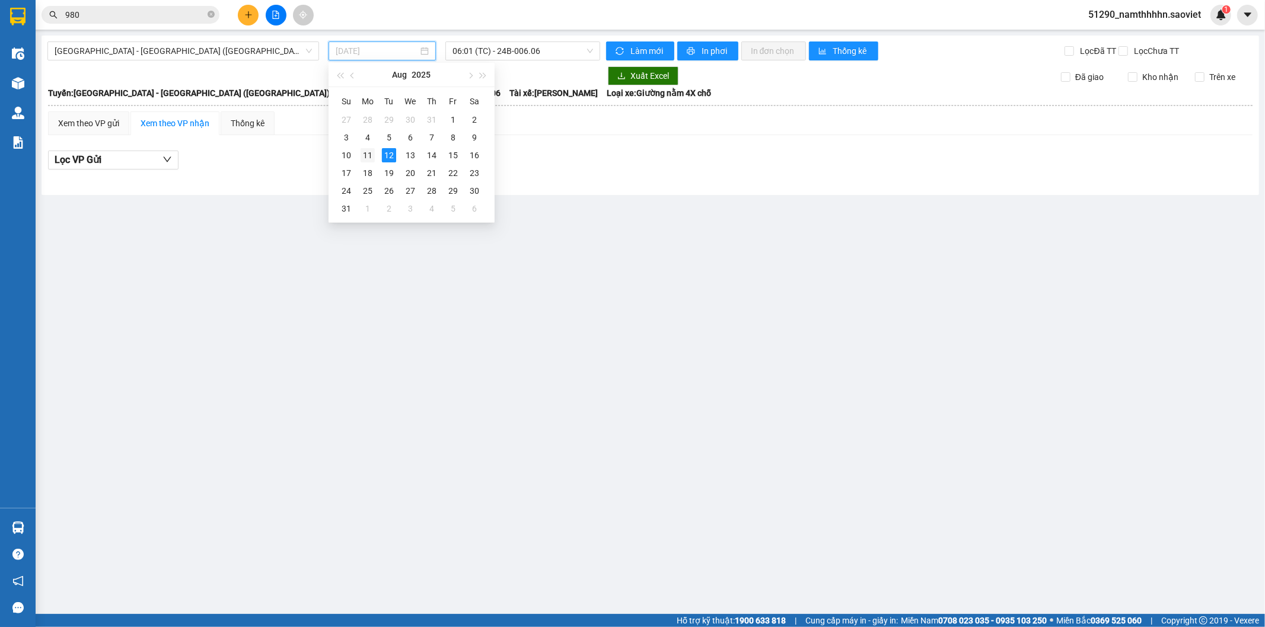
click at [371, 155] on div "11" at bounding box center [367, 155] width 14 height 14
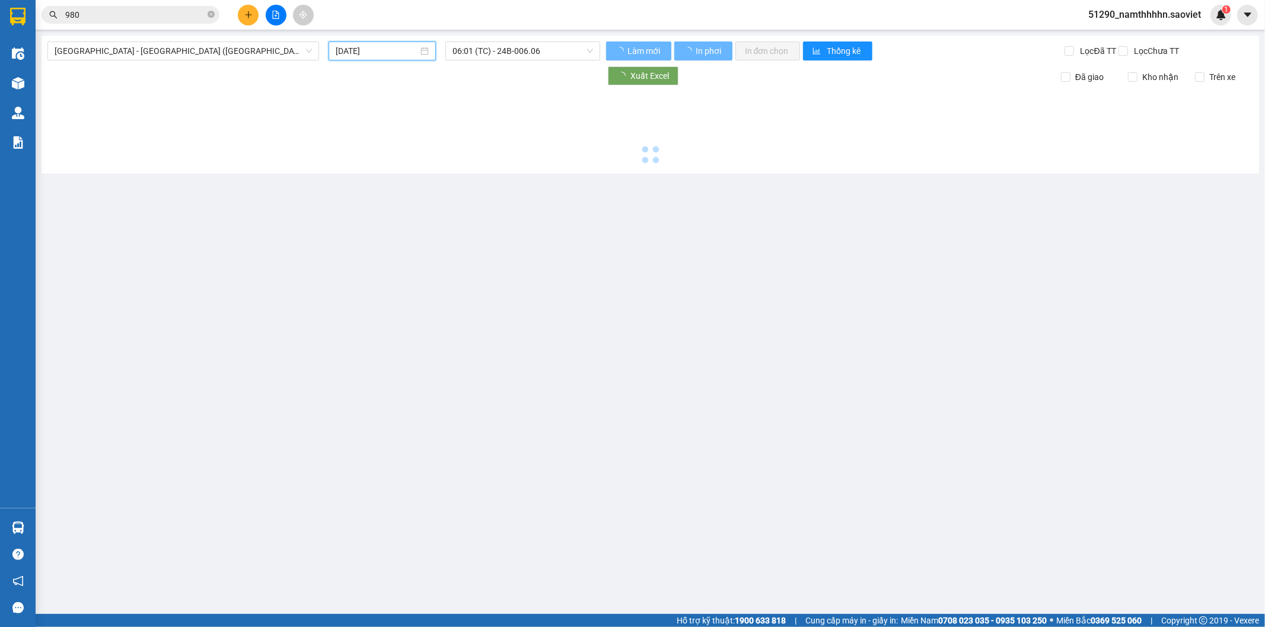
type input "[DATE]"
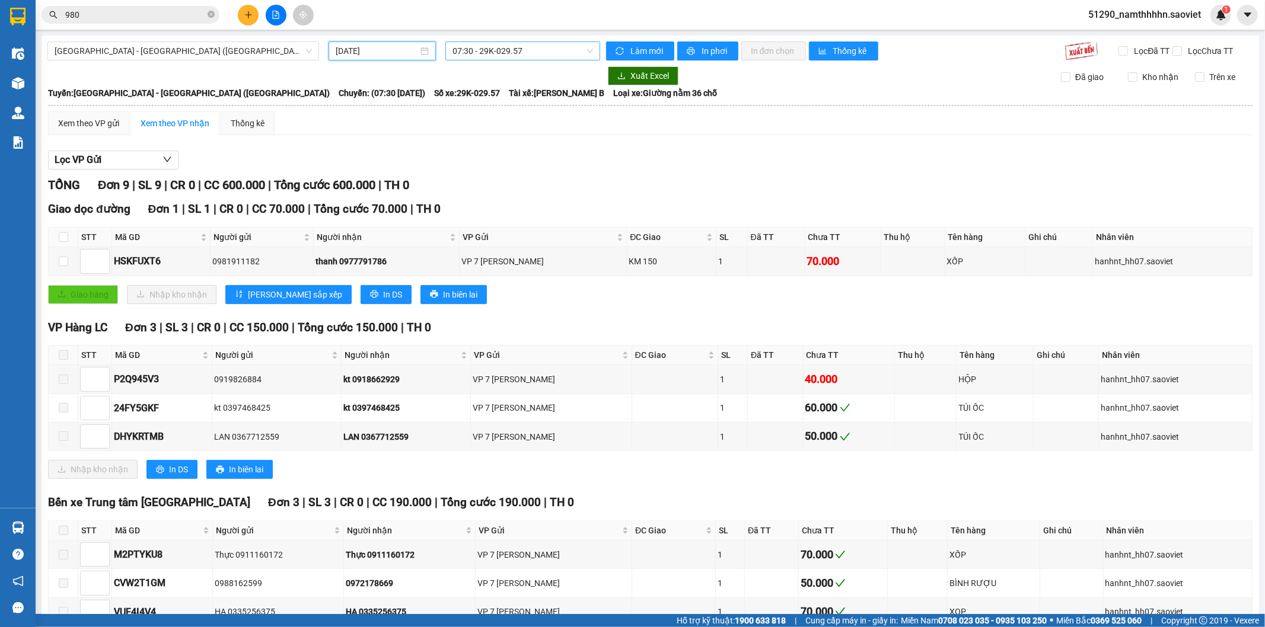
click at [558, 52] on span "07:30 - 29K-029.57" at bounding box center [522, 51] width 140 height 18
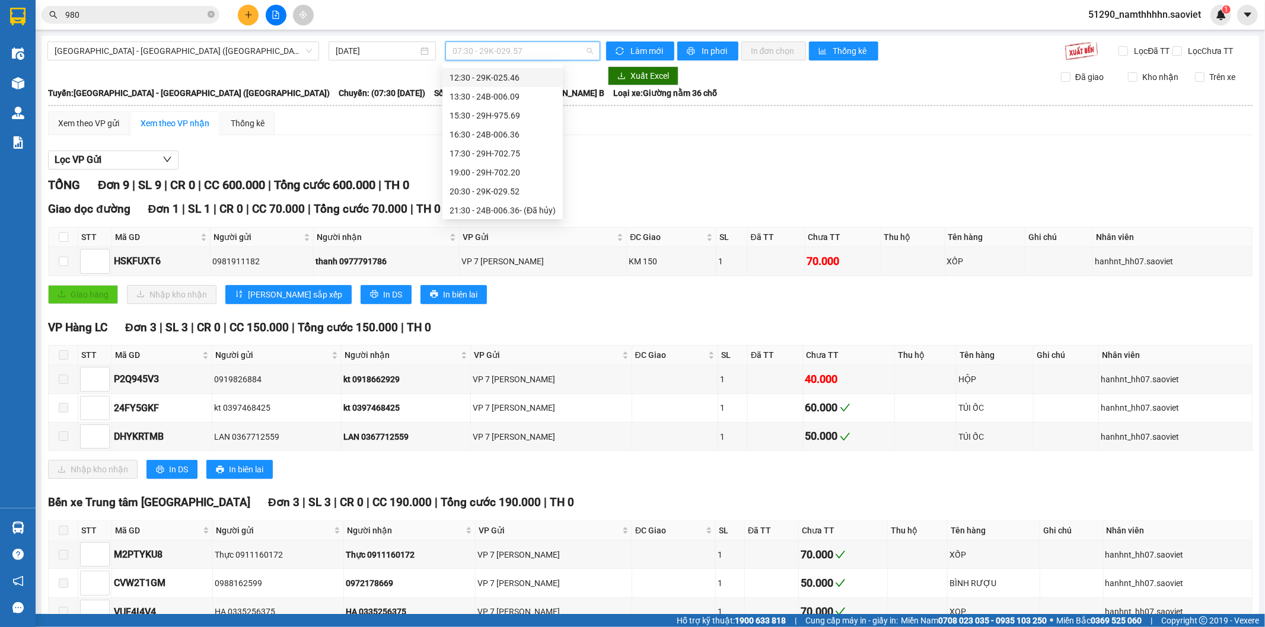
scroll to position [114, 0]
click at [655, 161] on div "Lọc VP Gửi" at bounding box center [650, 161] width 1204 height 20
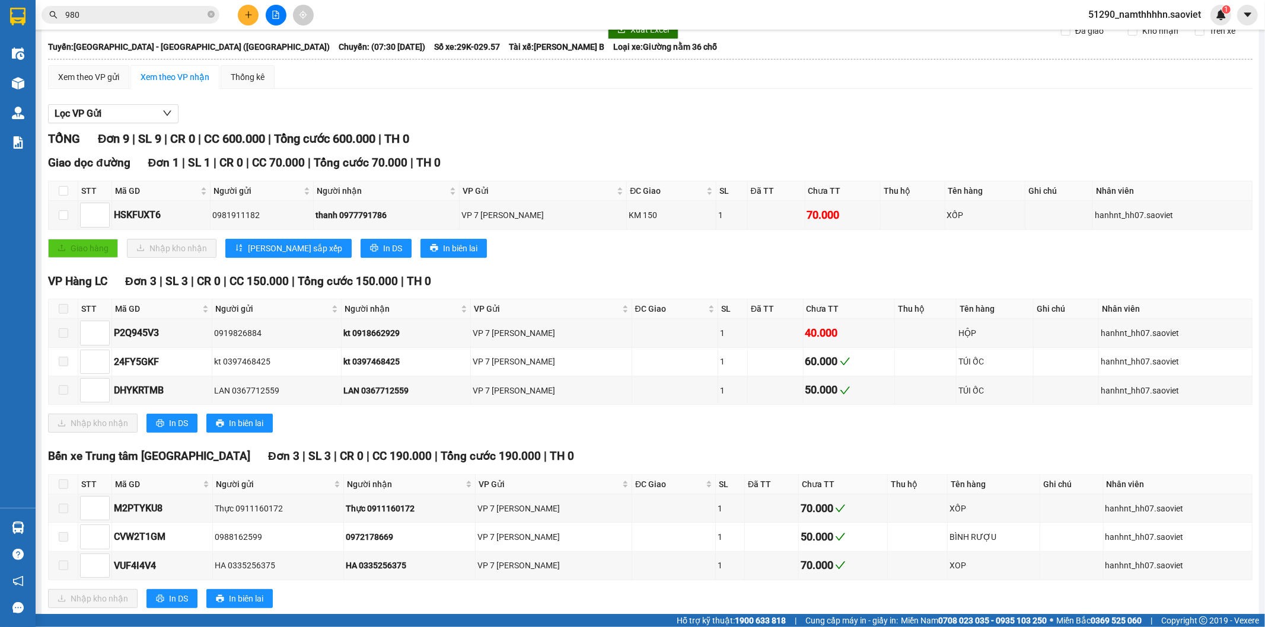
scroll to position [110, 0]
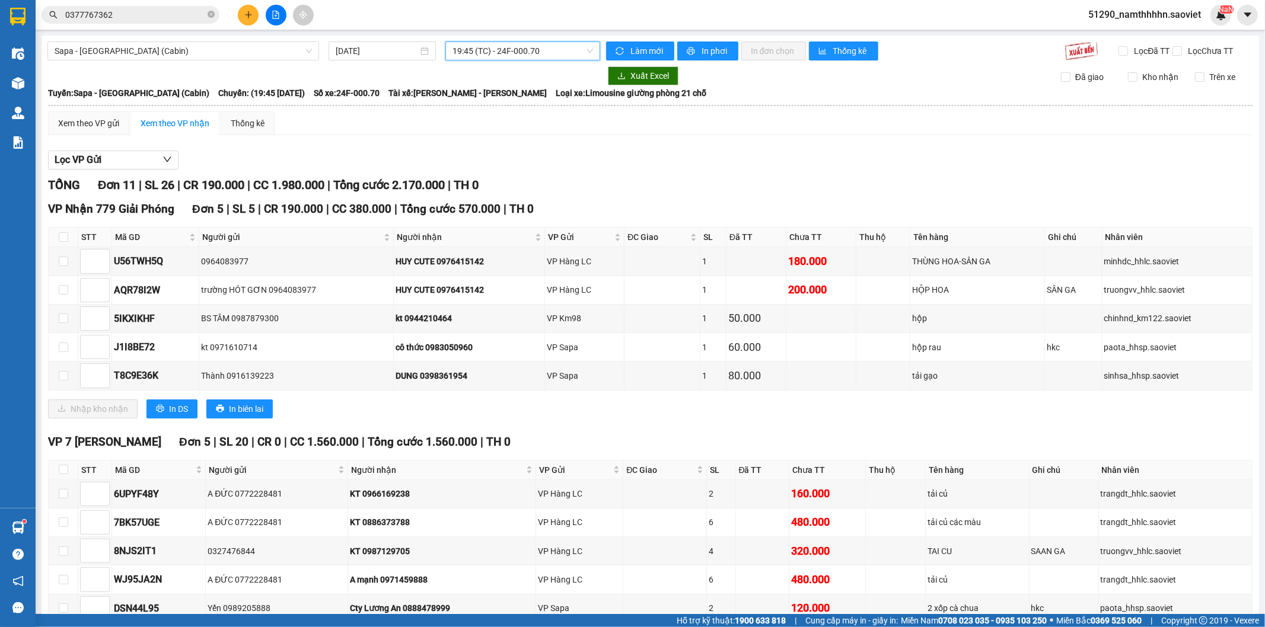
click at [535, 49] on span "19:45 (TC) - 24F-000.70" at bounding box center [522, 51] width 140 height 18
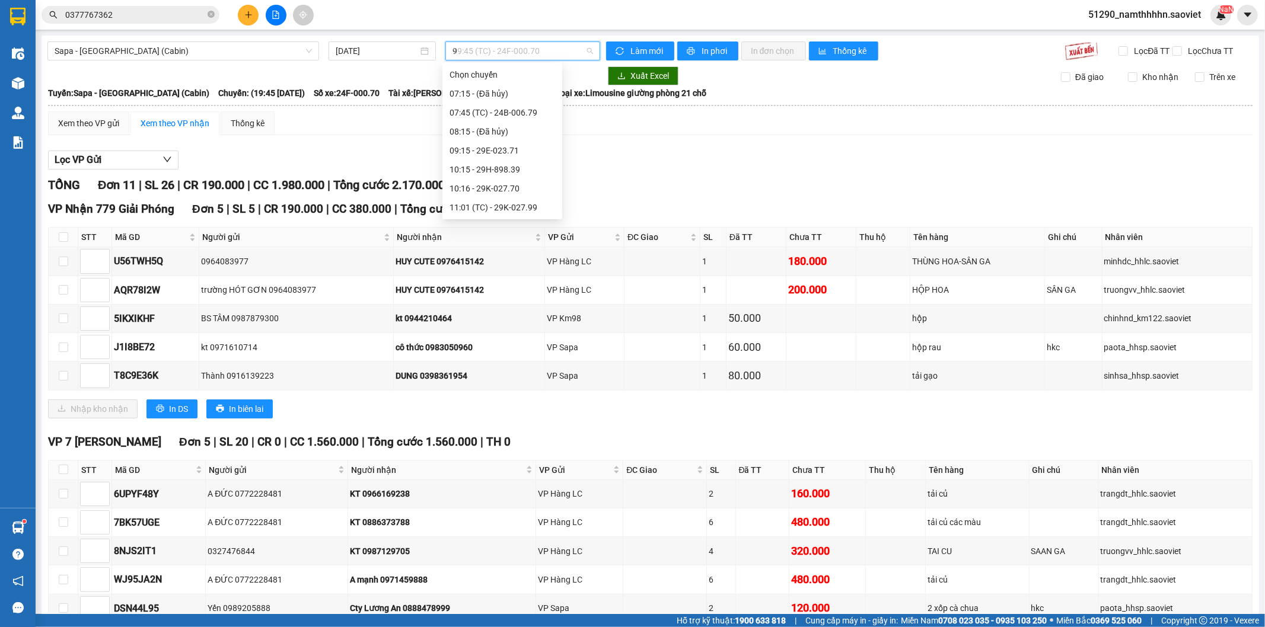
scroll to position [304, 0]
type input "96"
click at [502, 116] on div "13:15 - 29H-961.47" at bounding box center [495, 112] width 92 height 13
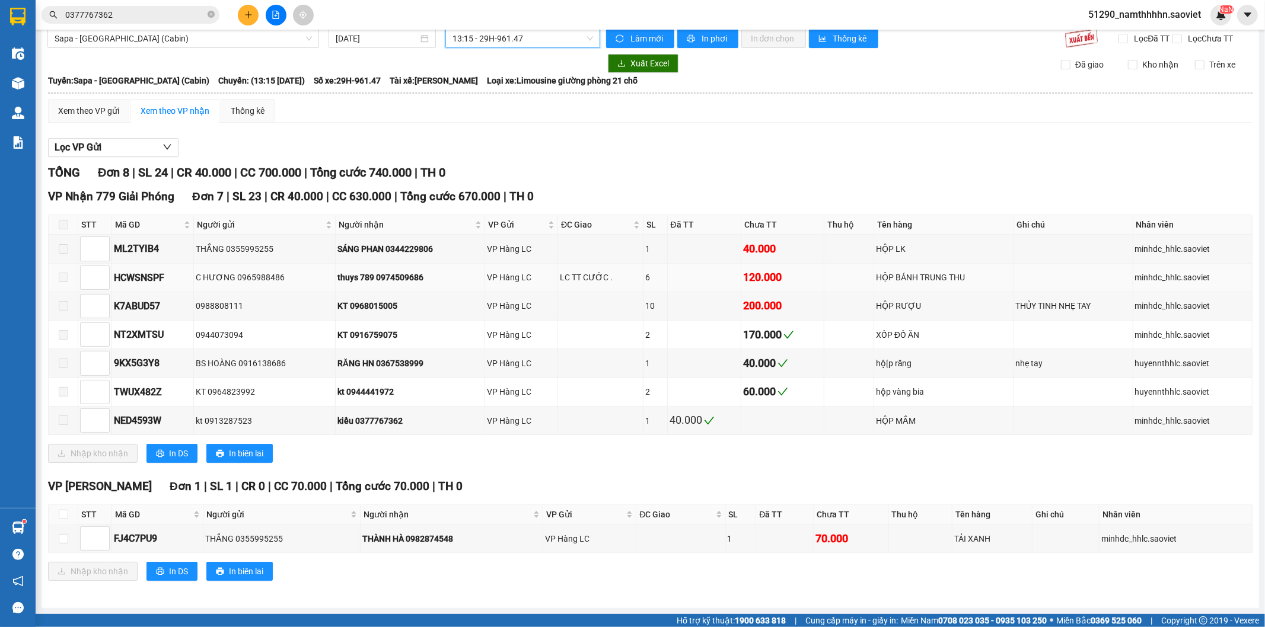
scroll to position [24, 0]
click at [67, 305] on span at bounding box center [63, 305] width 9 height 9
click at [408, 309] on div "KT 0968015005" at bounding box center [409, 305] width 145 height 13
click at [94, 299] on input at bounding box center [95, 306] width 28 height 18
click at [72, 306] on td at bounding box center [64, 306] width 30 height 28
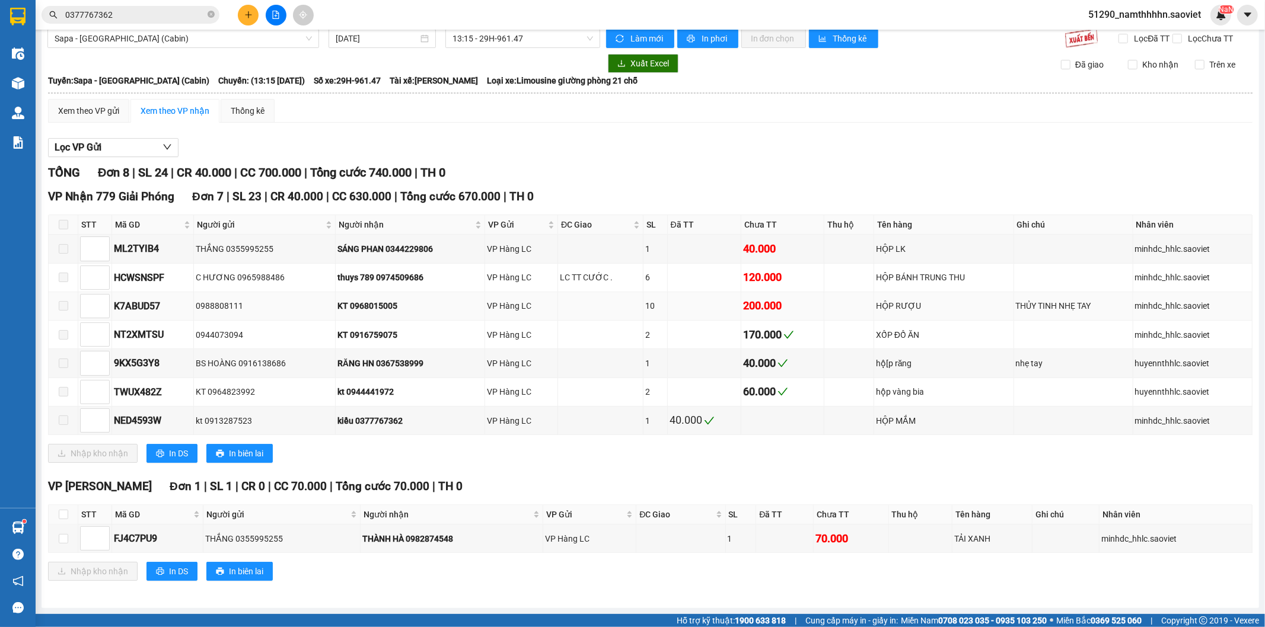
click at [63, 303] on span at bounding box center [63, 305] width 9 height 9
click at [63, 271] on label at bounding box center [63, 277] width 9 height 13
click at [78, 251] on td at bounding box center [95, 249] width 34 height 28
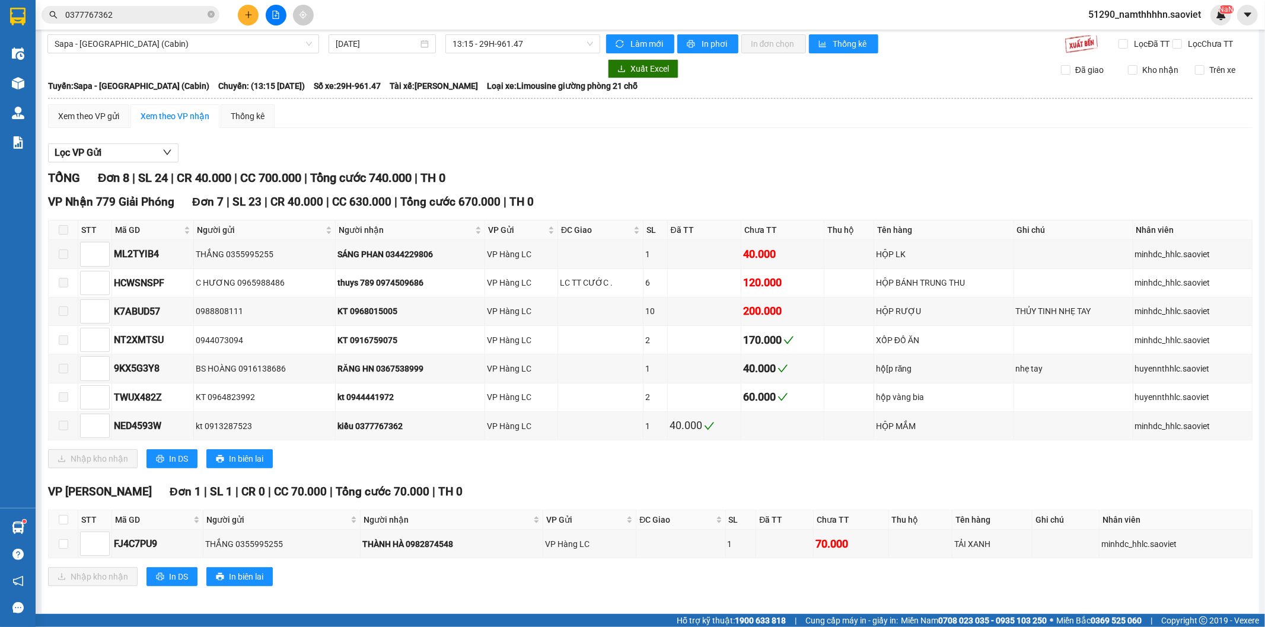
scroll to position [0, 0]
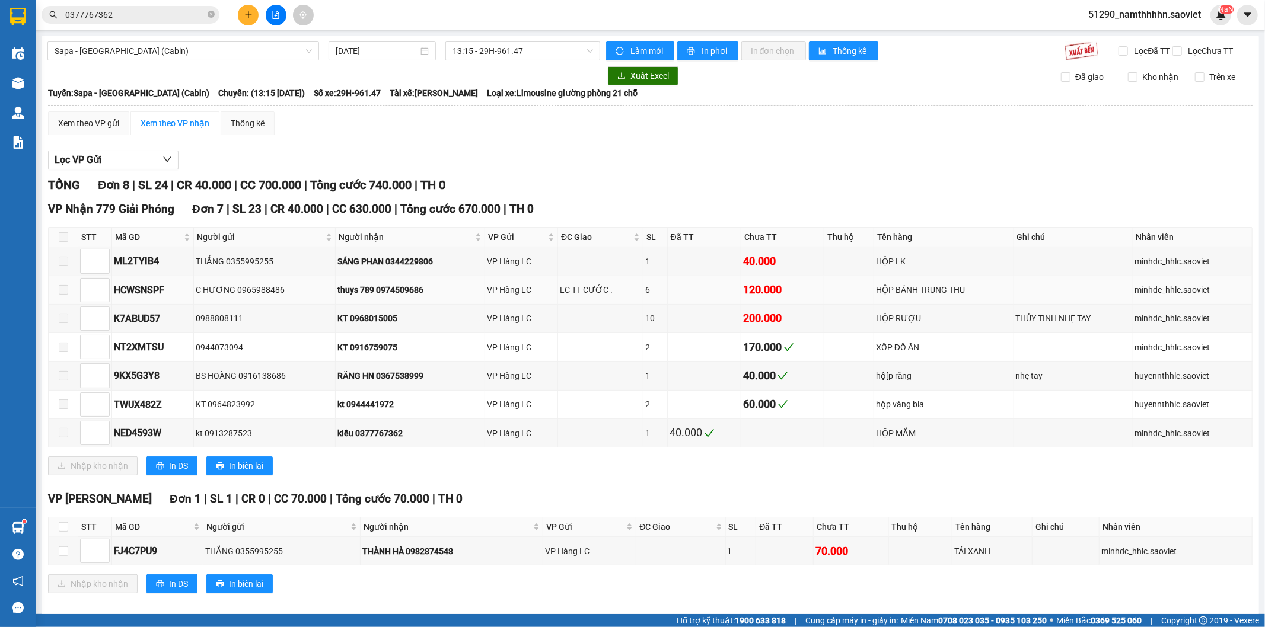
click at [62, 295] on span at bounding box center [63, 289] width 9 height 9
click at [63, 323] on label at bounding box center [63, 318] width 9 height 13
click at [63, 323] on span at bounding box center [63, 318] width 9 height 9
click at [71, 353] on td at bounding box center [64, 347] width 30 height 28
click at [69, 356] on td at bounding box center [64, 347] width 30 height 28
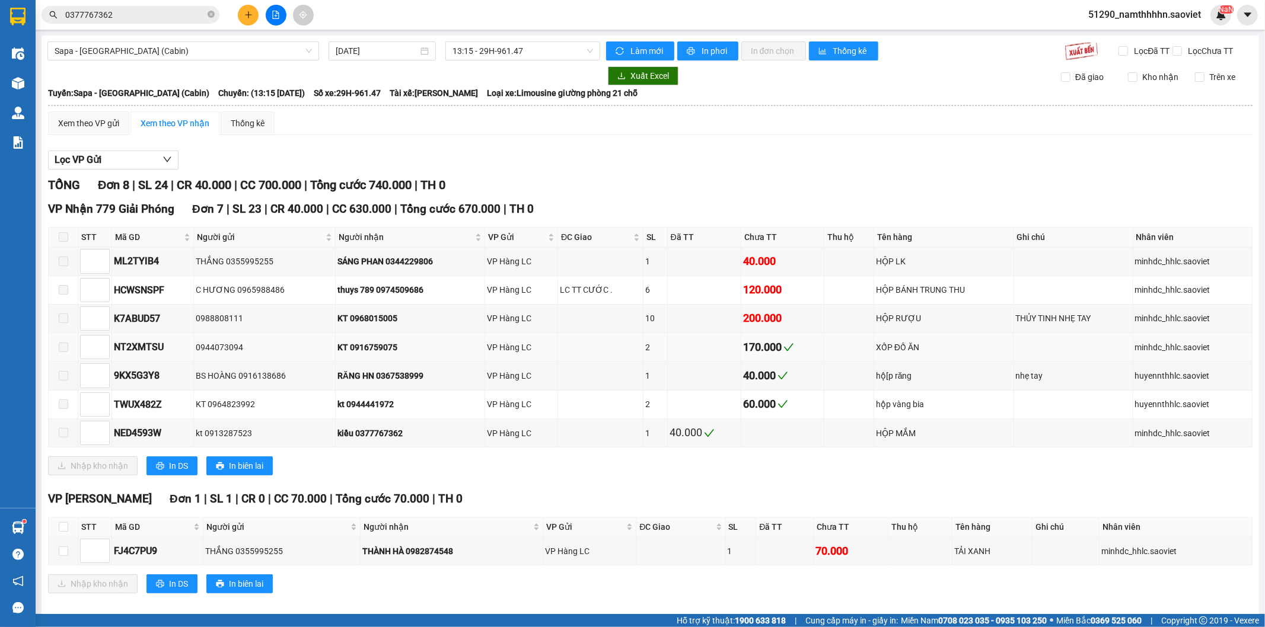
drag, startPoint x: 68, startPoint y: 358, endPoint x: 68, endPoint y: 370, distance: 11.9
click at [68, 352] on span at bounding box center [63, 347] width 9 height 9
drag, startPoint x: 68, startPoint y: 370, endPoint x: 66, endPoint y: 388, distance: 17.9
click at [67, 378] on tbody "ML2TYIB4 THẮNG 0355995255 SÁNG PHAN 0344229806 VP Hàng LC 1 40.000 HỘP LK minhd…" at bounding box center [651, 347] width 1204 height 200
drag, startPoint x: 66, startPoint y: 388, endPoint x: 65, endPoint y: 397, distance: 9.5
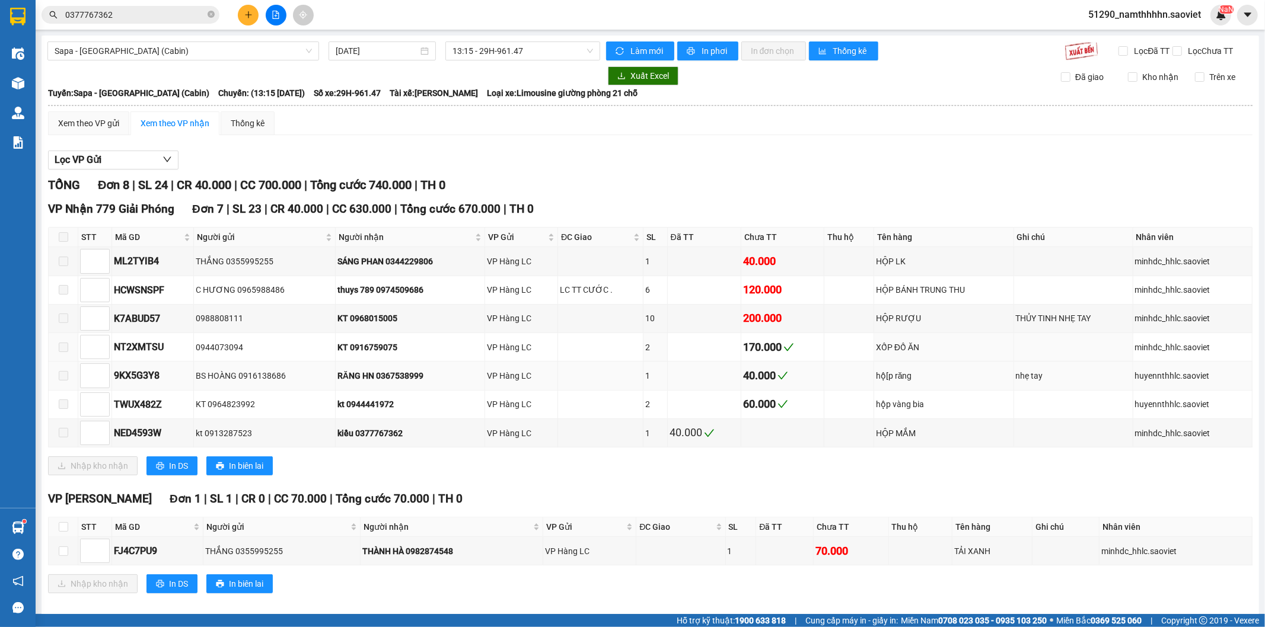
click at [66, 381] on span at bounding box center [63, 375] width 9 height 9
click at [64, 390] on td at bounding box center [64, 376] width 30 height 28
click at [63, 410] on label at bounding box center [63, 404] width 9 height 13
click at [63, 409] on span at bounding box center [63, 404] width 9 height 9
click at [63, 411] on label at bounding box center [63, 404] width 9 height 13
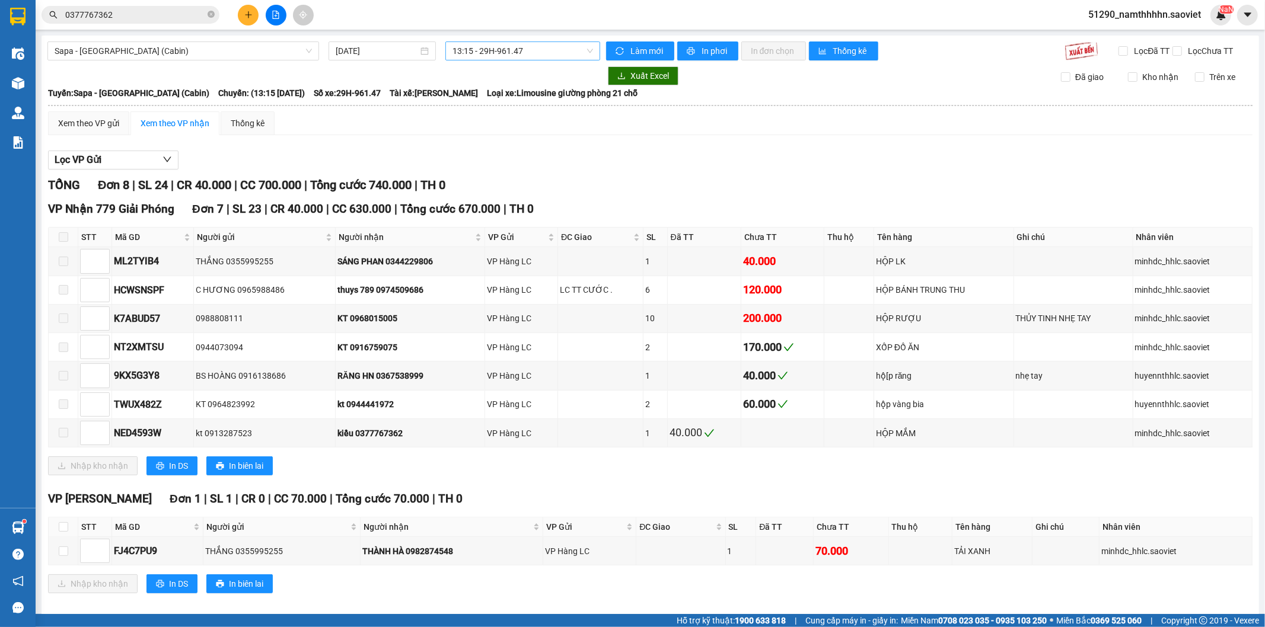
click at [559, 52] on span "13:15 - 29H-961.47" at bounding box center [522, 51] width 140 height 18
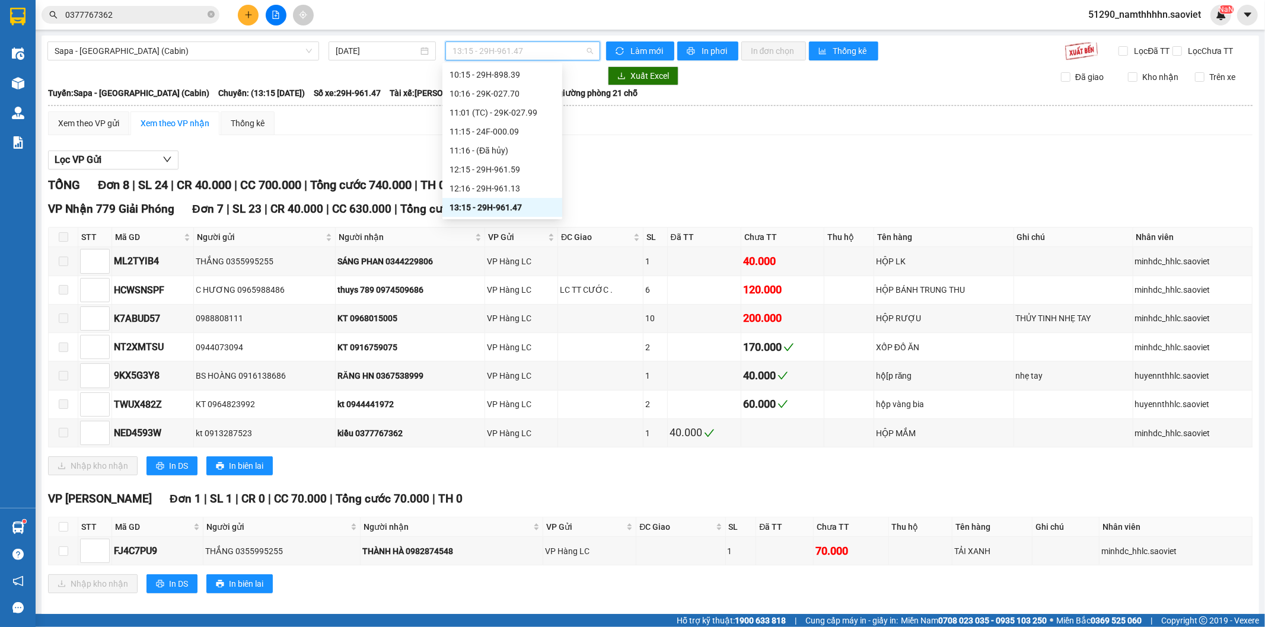
click at [538, 203] on div "13:15 - 29H-961.47" at bounding box center [502, 207] width 106 height 13
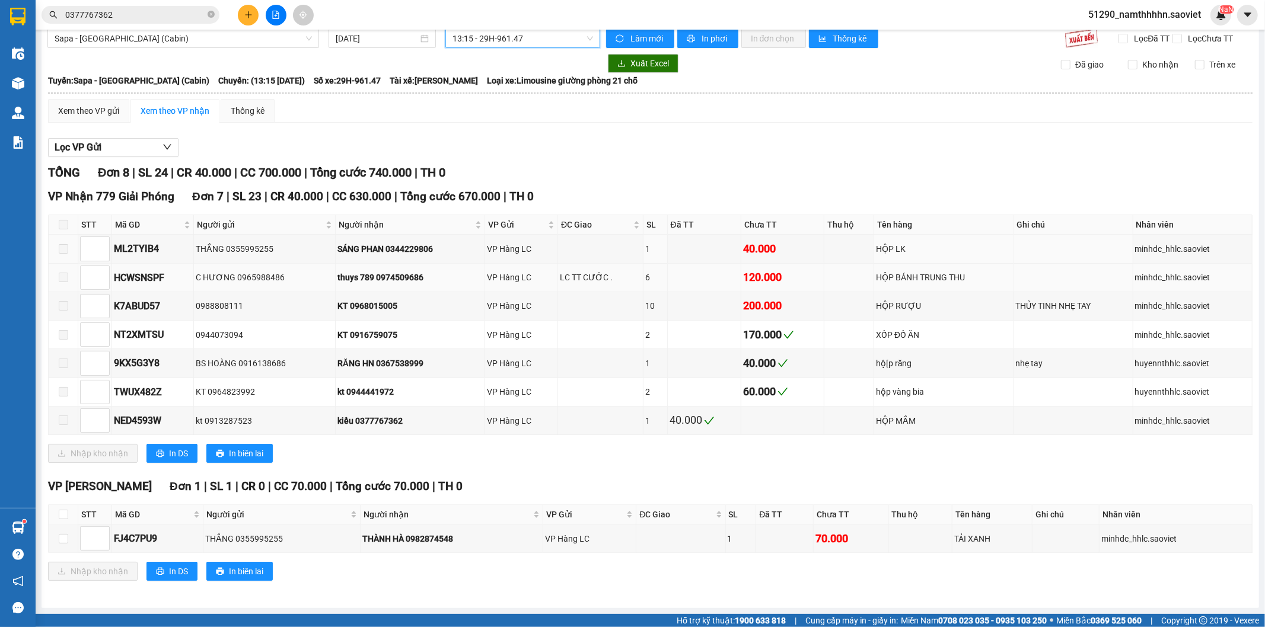
scroll to position [24, 0]
click at [69, 336] on td at bounding box center [64, 335] width 30 height 28
click at [62, 333] on span at bounding box center [63, 334] width 9 height 9
click at [62, 332] on span at bounding box center [63, 334] width 9 height 9
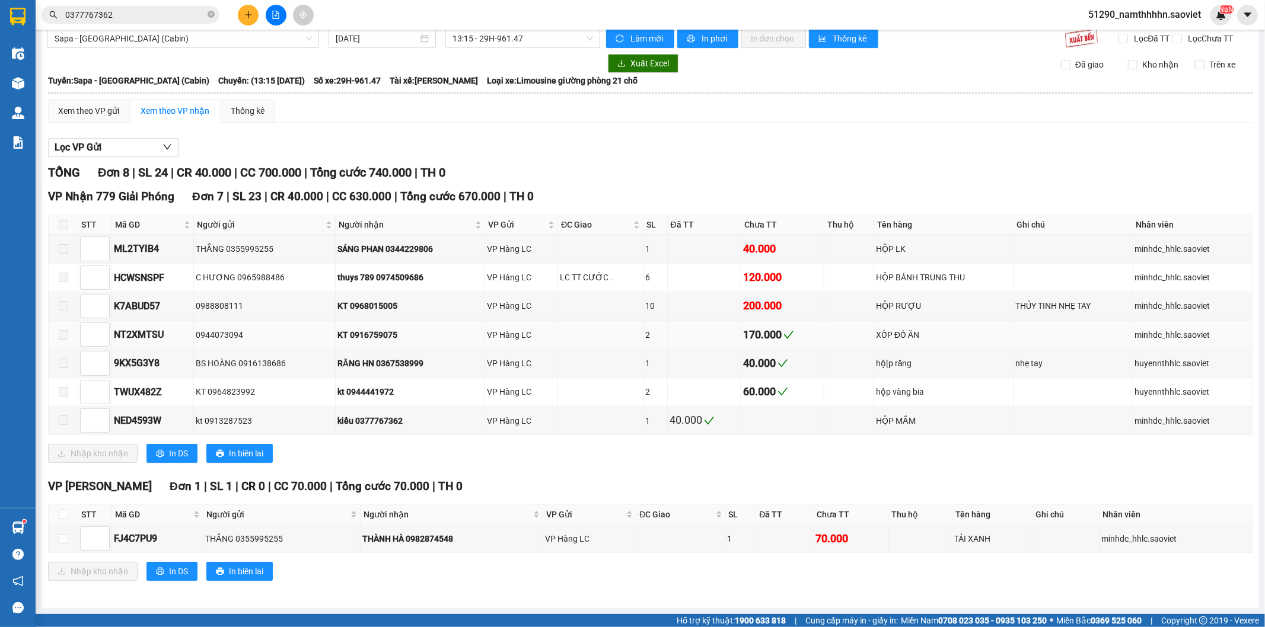
click at [62, 332] on span at bounding box center [63, 334] width 9 height 9
click at [63, 333] on span at bounding box center [63, 334] width 9 height 9
click at [64, 336] on span at bounding box center [63, 334] width 9 height 9
click at [65, 339] on label at bounding box center [63, 334] width 9 height 13
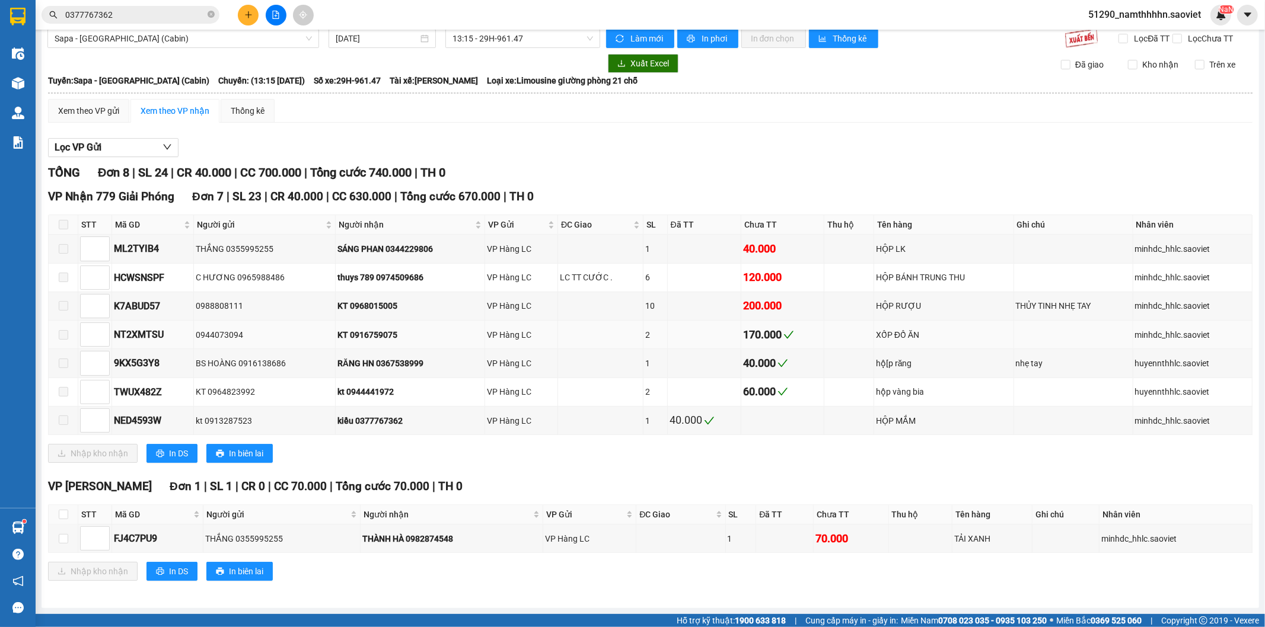
click at [66, 340] on td at bounding box center [64, 335] width 30 height 28
click at [114, 105] on div "Xem theo VP gửi" at bounding box center [88, 110] width 61 height 13
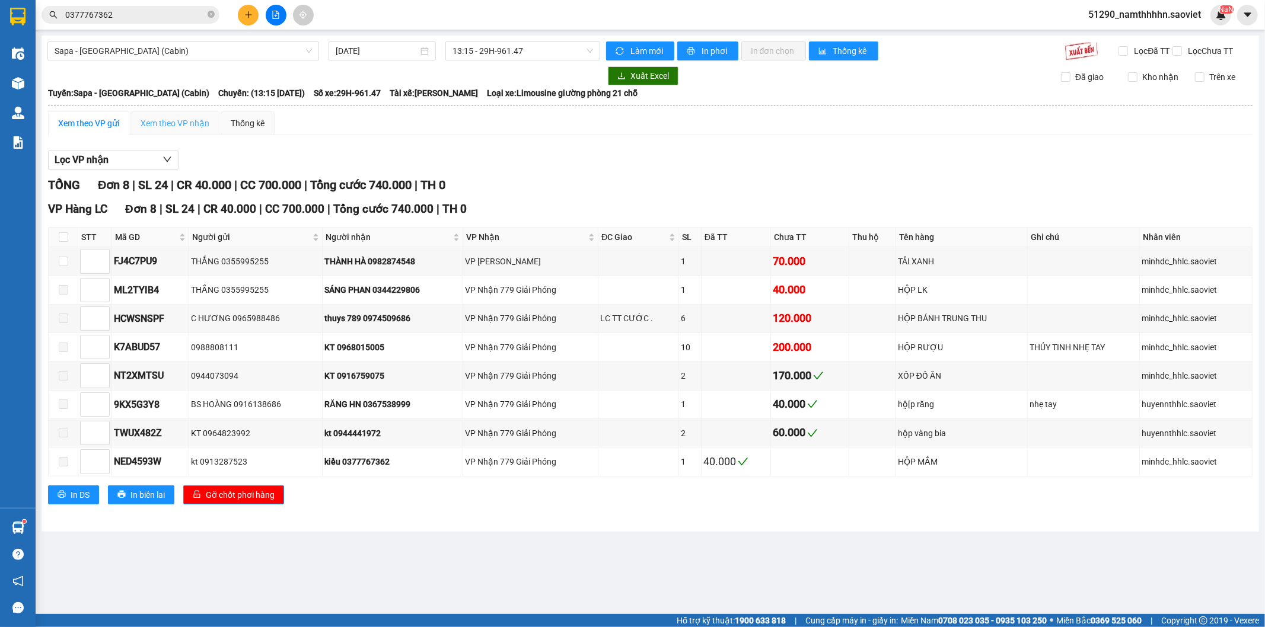
click at [150, 111] on div "Xem theo VP nhận" at bounding box center [174, 123] width 89 height 24
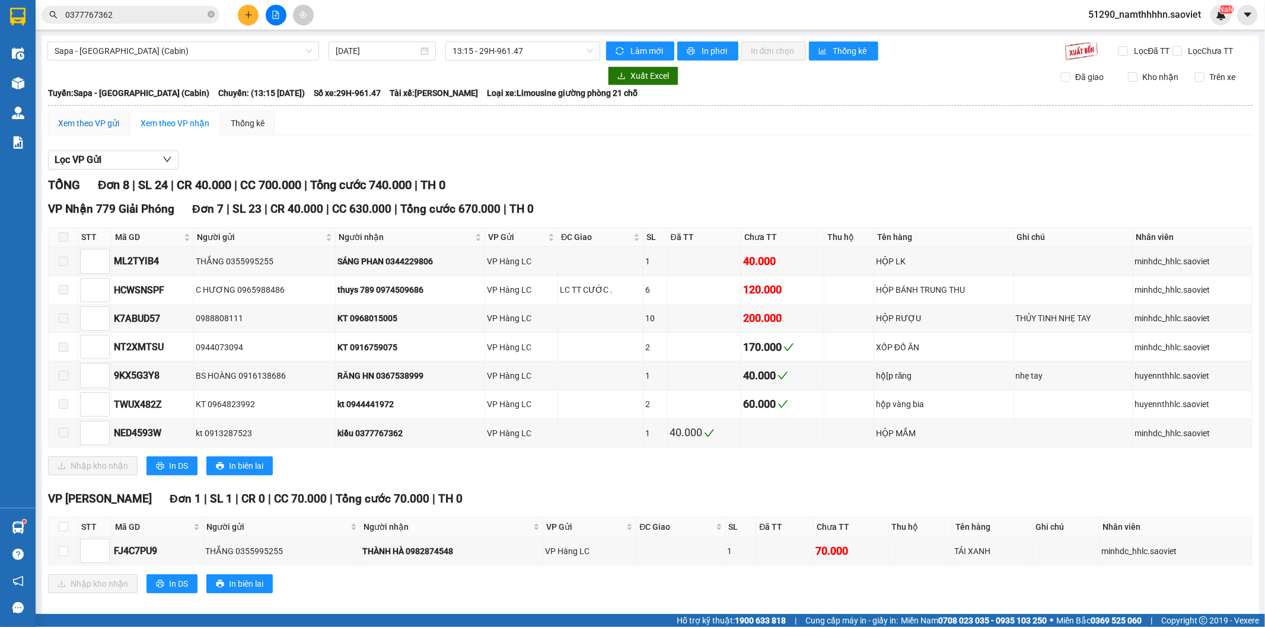
click at [86, 130] on div "Xem theo VP gửi" at bounding box center [88, 123] width 61 height 13
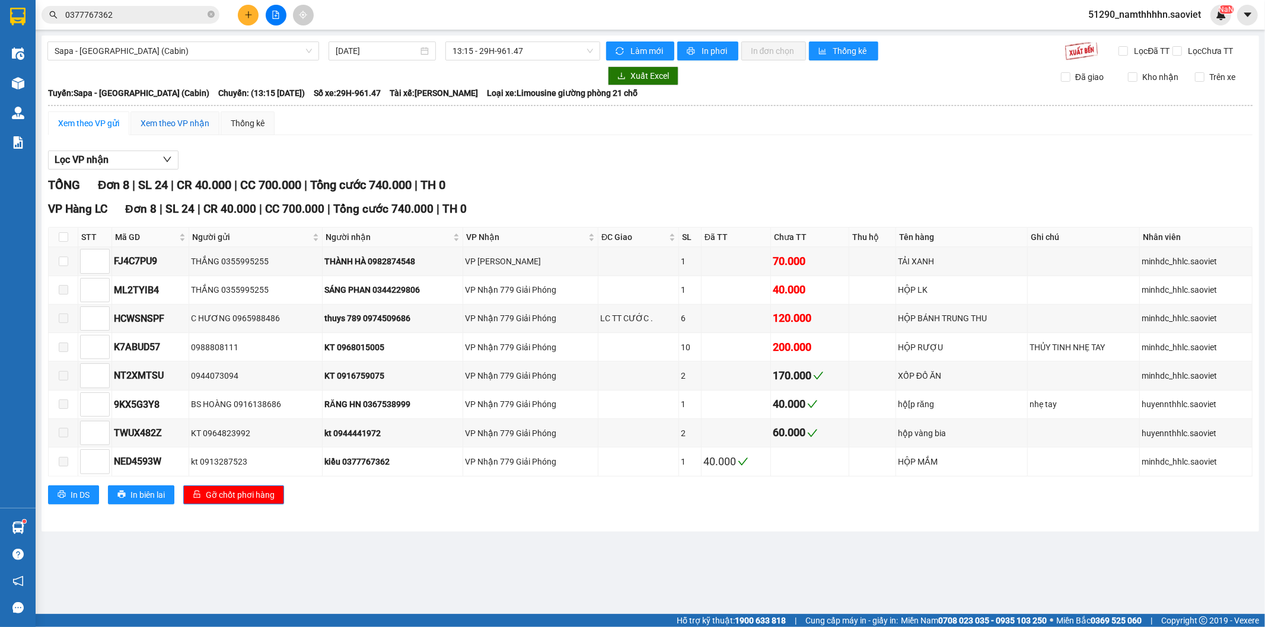
click at [180, 119] on div "Xem theo VP nhận" at bounding box center [175, 123] width 69 height 13
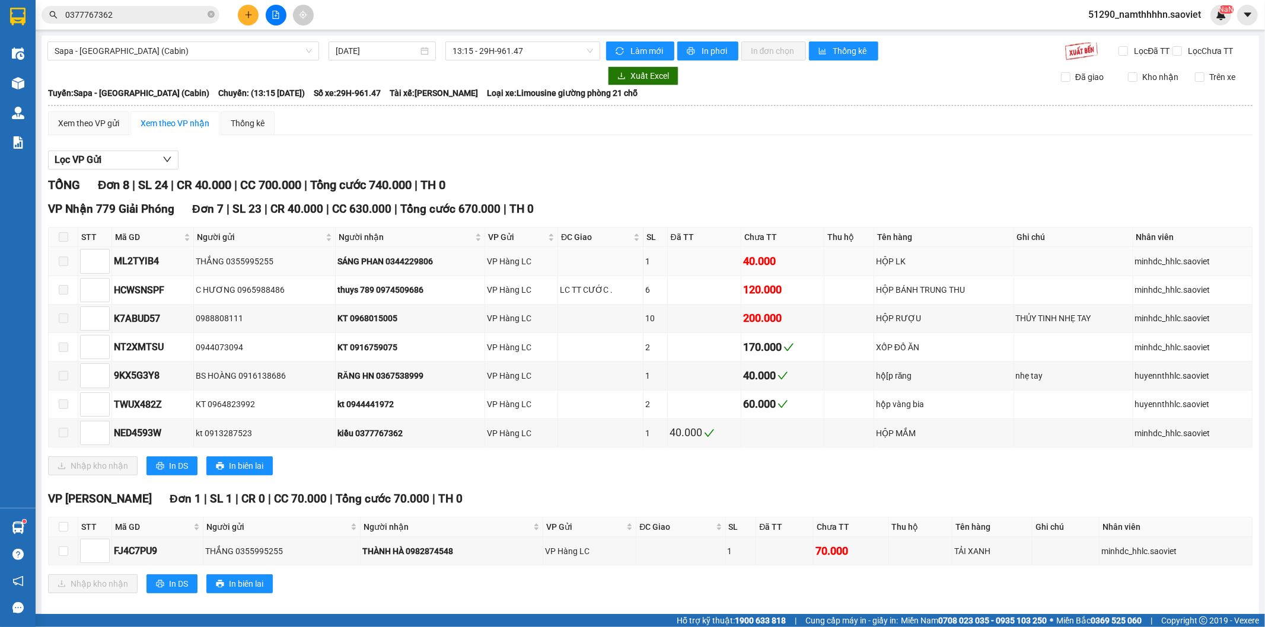
click at [63, 266] on span at bounding box center [63, 261] width 9 height 9
click at [504, 50] on span "13:15 - 29H-961.47" at bounding box center [522, 51] width 140 height 18
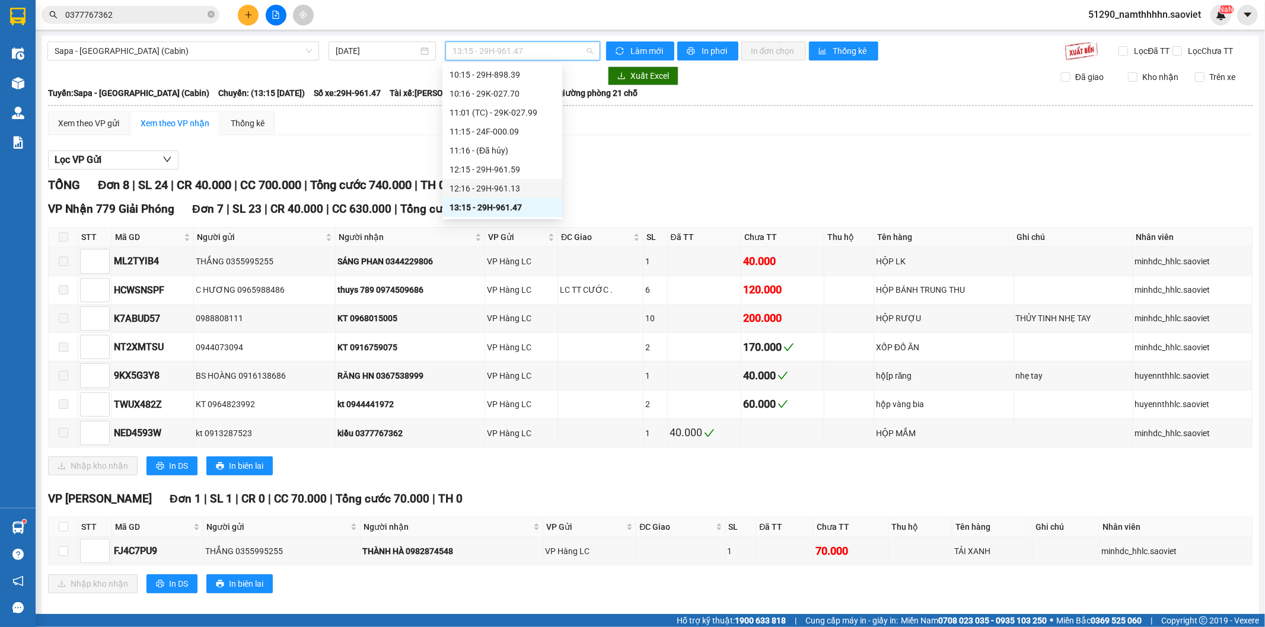
click at [524, 187] on div "12:16 - 29H-961.13" at bounding box center [502, 188] width 106 height 13
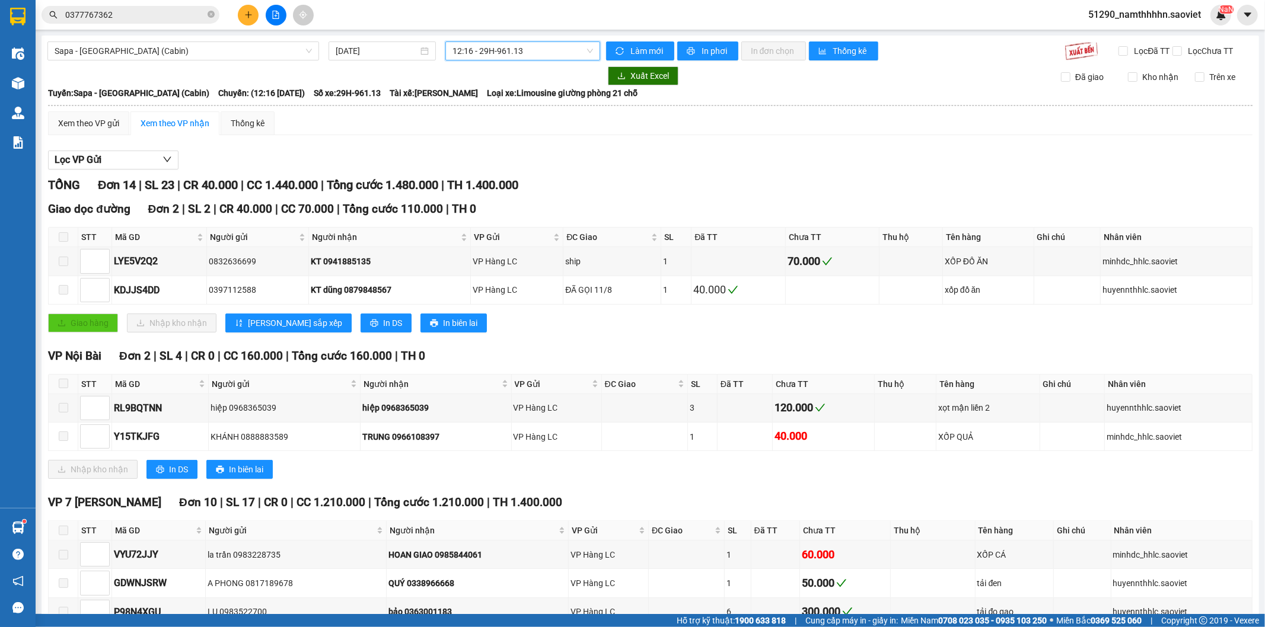
click at [529, 42] on div "12:16 - 29H-961.13" at bounding box center [522, 51] width 154 height 19
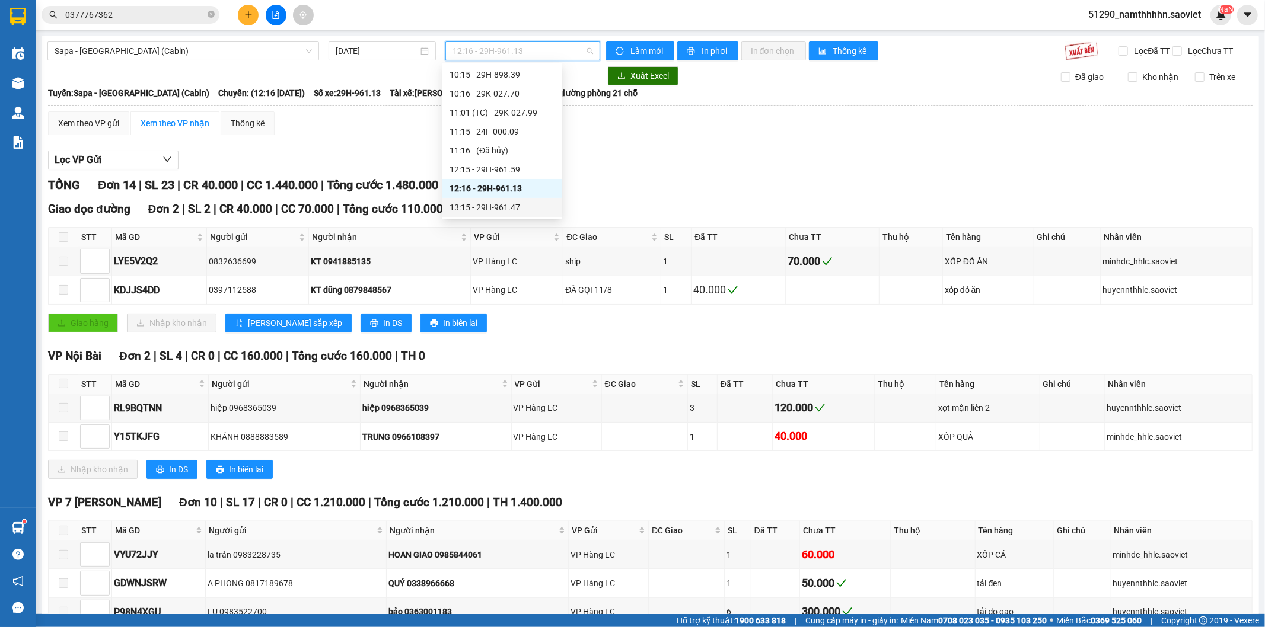
click at [532, 209] on div "13:15 - 29H-961.47" at bounding box center [502, 207] width 106 height 13
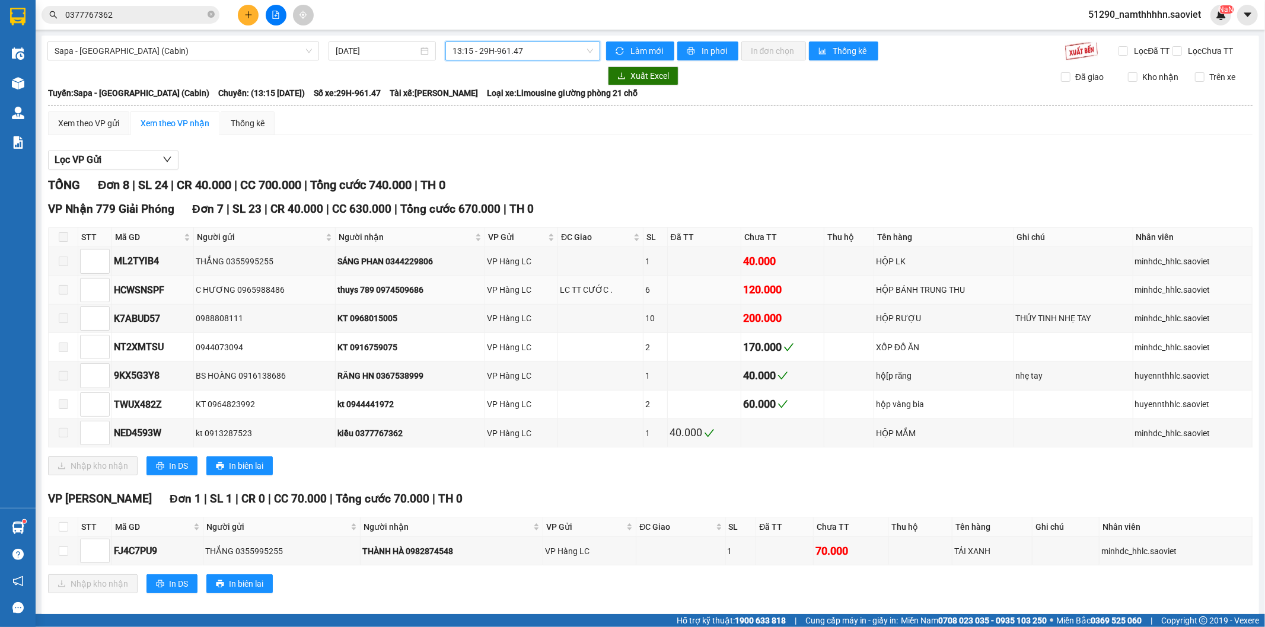
click at [59, 295] on span at bounding box center [63, 289] width 9 height 9
click at [68, 305] on td at bounding box center [64, 290] width 30 height 28
click at [40, 332] on main "Sapa - Hà Nội (Cabin) 11/08/2025 13:15 - 29H-961.47 Làm mới In phơi In đơn chọn…" at bounding box center [632, 307] width 1265 height 614
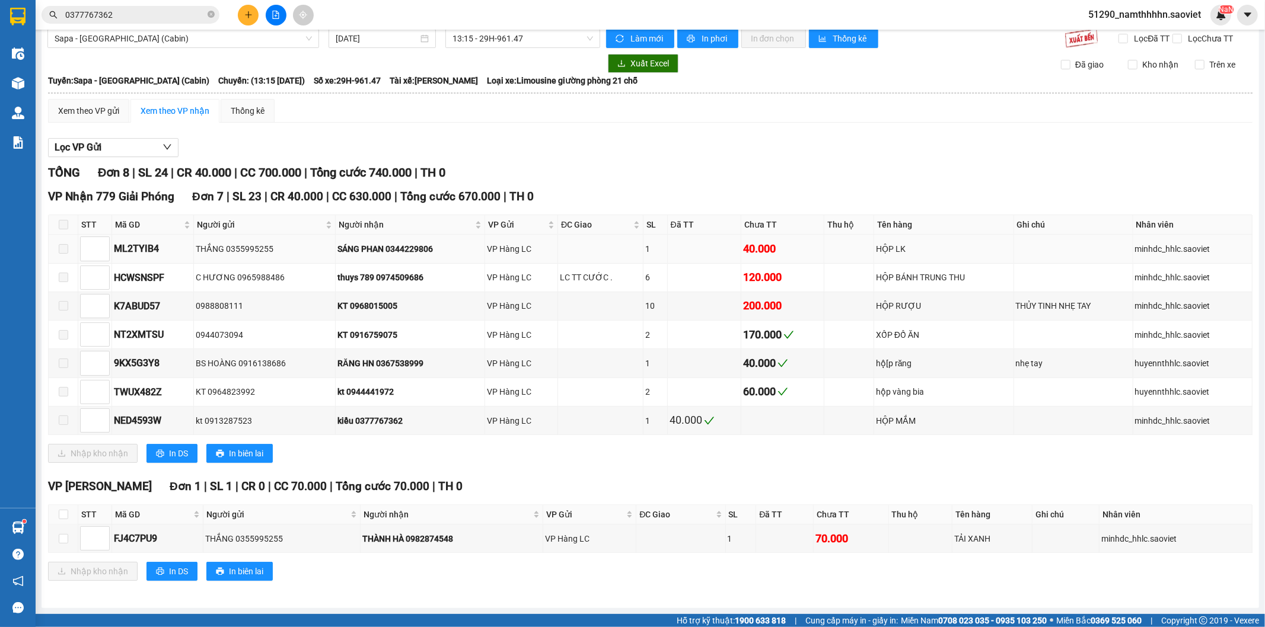
click at [762, 245] on div "40.000" at bounding box center [782, 249] width 79 height 17
click at [761, 275] on div "120.000" at bounding box center [782, 277] width 79 height 17
click at [768, 298] on div "200.000" at bounding box center [782, 306] width 79 height 17
click at [741, 321] on td "170.000" at bounding box center [782, 335] width 83 height 28
click at [791, 301] on div "200.000" at bounding box center [782, 306] width 79 height 17
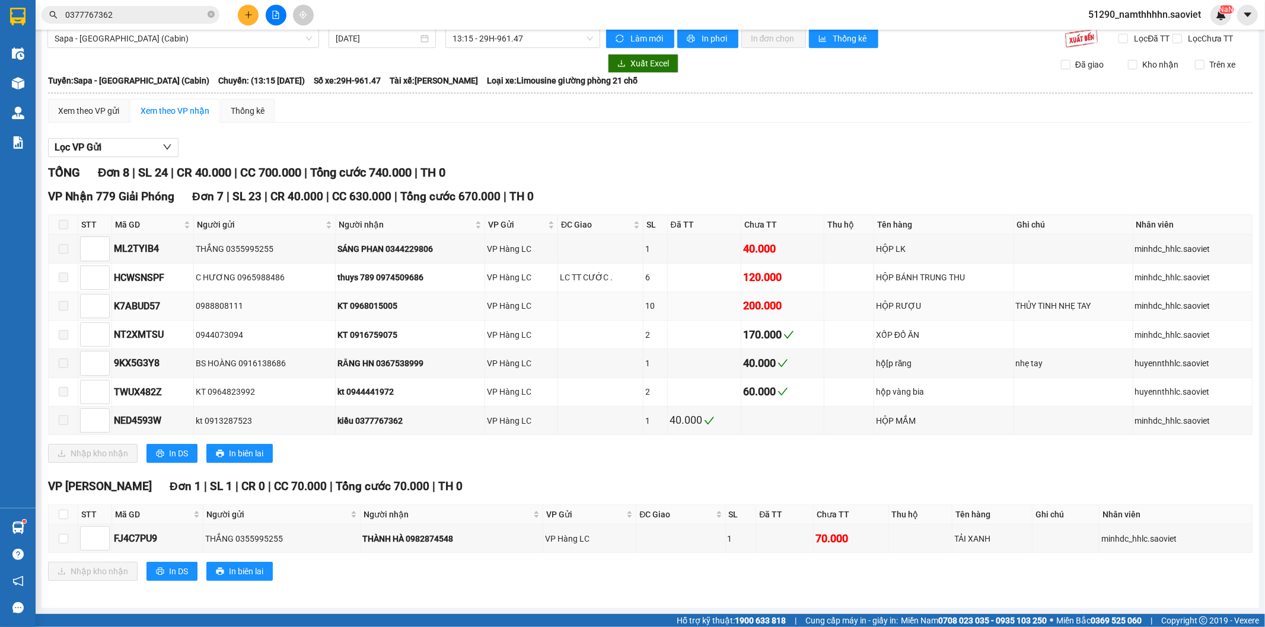
click at [791, 298] on div "200.000" at bounding box center [782, 306] width 79 height 17
drag, startPoint x: 792, startPoint y: 298, endPoint x: 778, endPoint y: 352, distance: 55.6
click at [793, 298] on div "200.000" at bounding box center [782, 306] width 79 height 17
click at [778, 352] on td "40.000" at bounding box center [782, 363] width 83 height 28
click at [786, 359] on div "40.000" at bounding box center [782, 363] width 79 height 17
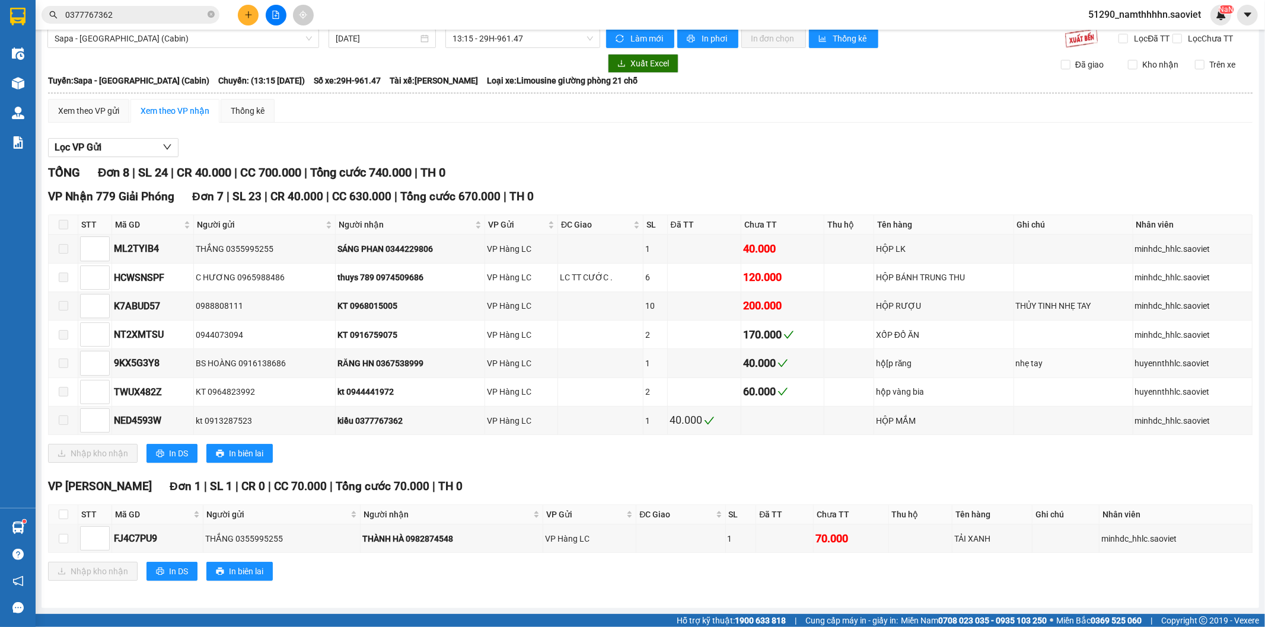
drag, startPoint x: 960, startPoint y: 359, endPoint x: 880, endPoint y: 462, distance: 130.9
click at [880, 464] on div "VP Nhận 779 Giải Phóng Đơn 7 | SL 23 | CR 40.000 | CC 630.000 | Tổng cước 670.0…" at bounding box center [650, 330] width 1204 height 284
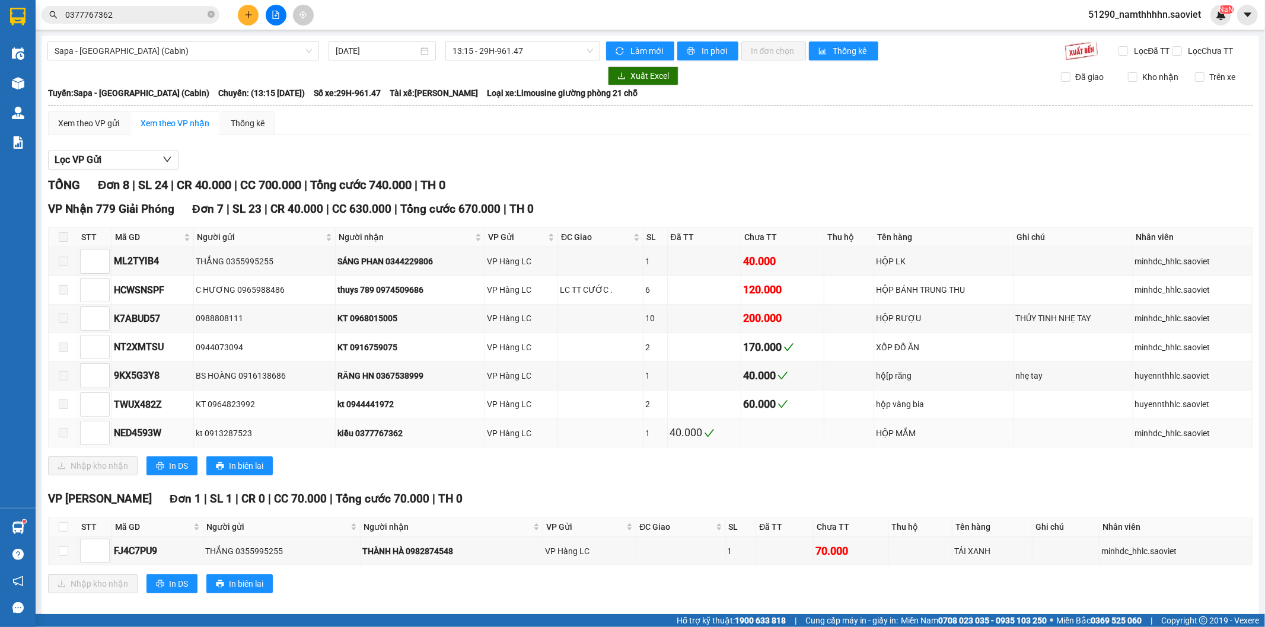
click at [891, 440] on div "HỘP MẮM" at bounding box center [944, 433] width 136 height 13
click at [65, 266] on span at bounding box center [63, 261] width 9 height 9
click at [62, 295] on span at bounding box center [63, 289] width 9 height 9
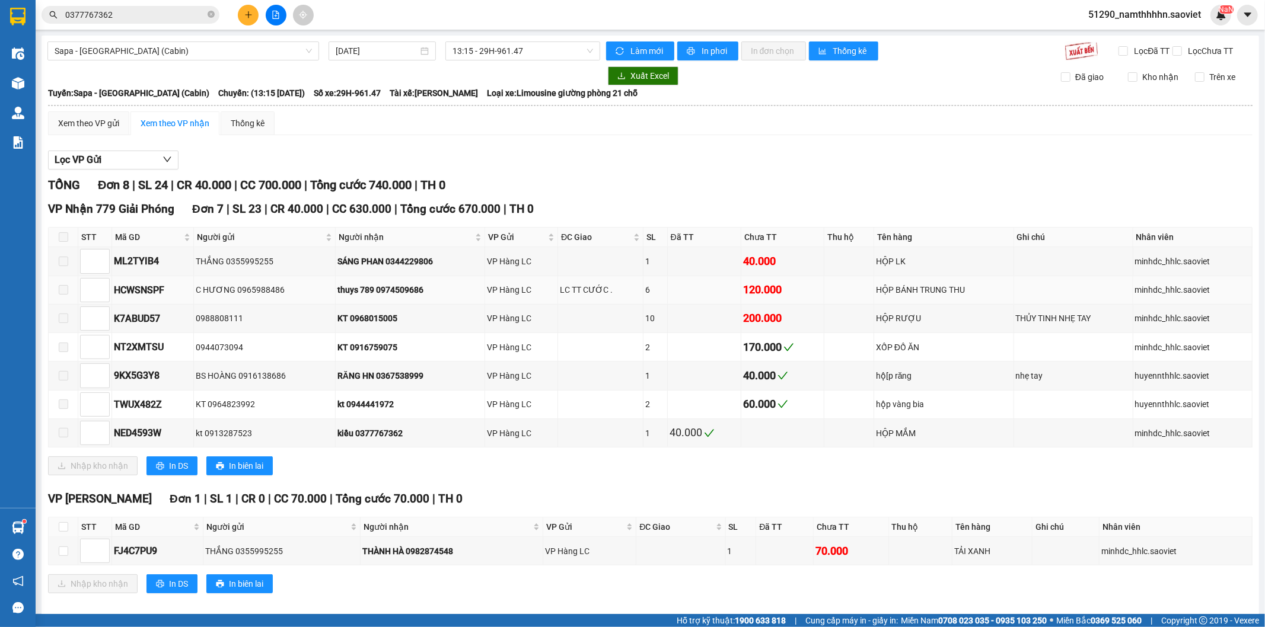
click at [62, 295] on span at bounding box center [63, 289] width 9 height 9
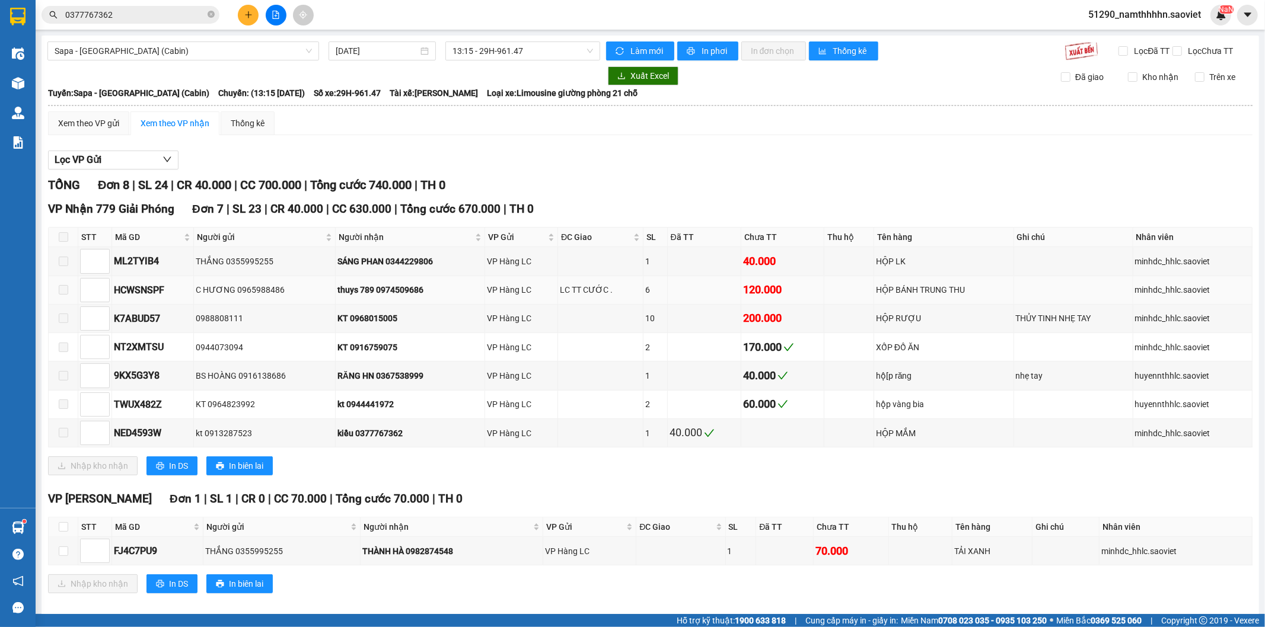
click at [62, 295] on span at bounding box center [63, 289] width 9 height 9
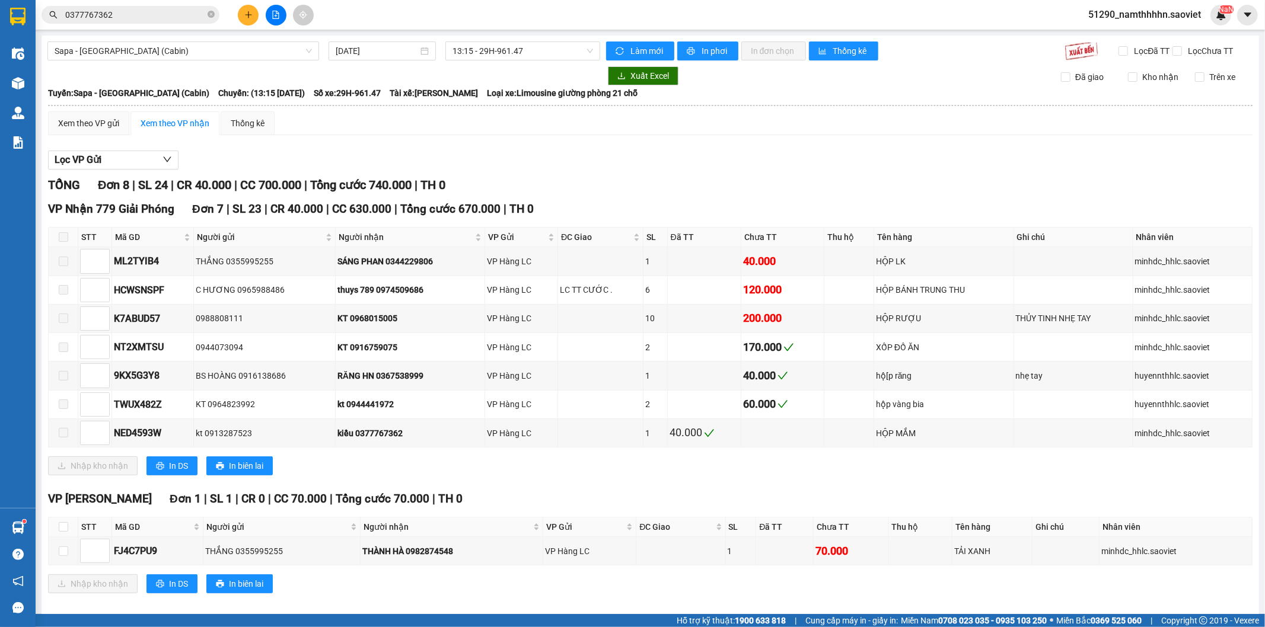
click at [43, 311] on div "Sapa - Hà Nội (Cabin) 11/08/2025 13:15 - 29H-961.47 Làm mới In phơi In đơn chọn…" at bounding box center [650, 328] width 1217 height 585
click at [49, 328] on td at bounding box center [64, 319] width 30 height 28
click at [55, 333] on td at bounding box center [64, 319] width 30 height 28
drag, startPoint x: 685, startPoint y: 376, endPoint x: 925, endPoint y: 307, distance: 249.9
click at [716, 372] on tbody "ML2TYIB4 THẮNG 0355995255 SÁNG PHAN 0344229806 VP Hàng LC 1 40.000 HỘP LK minhd…" at bounding box center [651, 347] width 1204 height 200
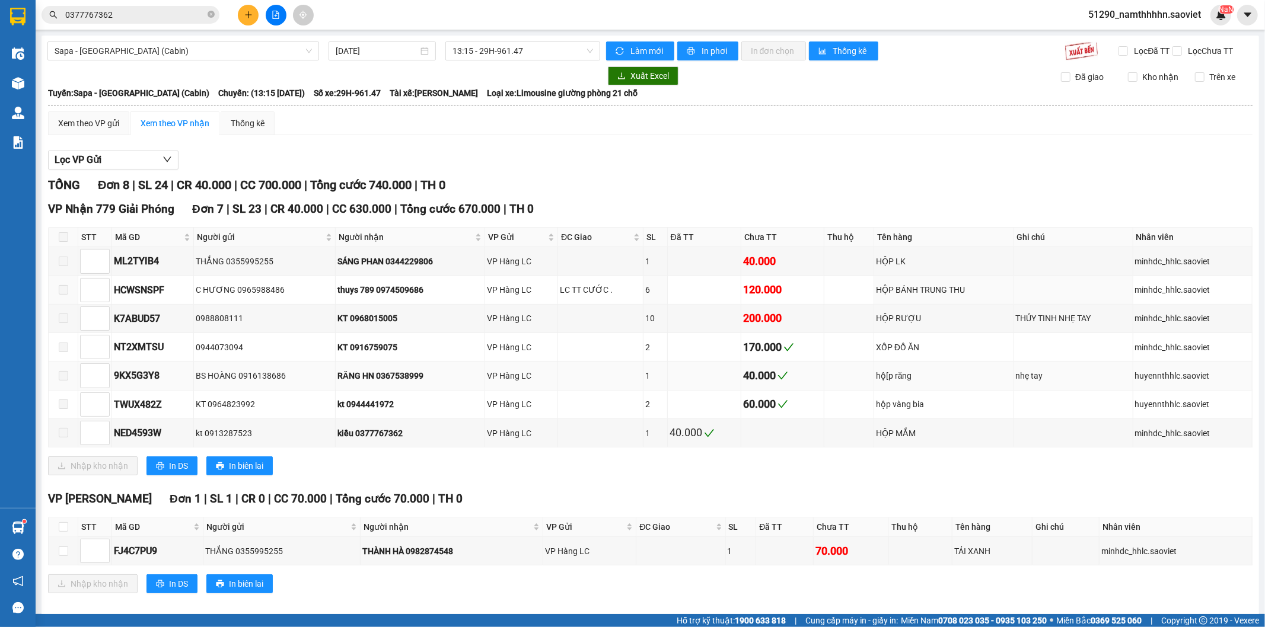
drag, startPoint x: 977, startPoint y: 313, endPoint x: 732, endPoint y: 379, distance: 253.7
click at [975, 317] on tbody "ML2TYIB4 THẮNG 0355995255 SÁNG PHAN 0344229806 VP Hàng LC 1 40.000 HỘP LK minhd…" at bounding box center [651, 347] width 1204 height 200
click at [741, 379] on td "40.000" at bounding box center [782, 376] width 83 height 28
drag, startPoint x: 749, startPoint y: 372, endPoint x: 781, endPoint y: 347, distance: 40.6
click at [751, 371] on tbody "ML2TYIB4 THẮNG 0355995255 SÁNG PHAN 0344229806 VP Hàng LC 1 40.000 HỘP LK minhd…" at bounding box center [651, 347] width 1204 height 200
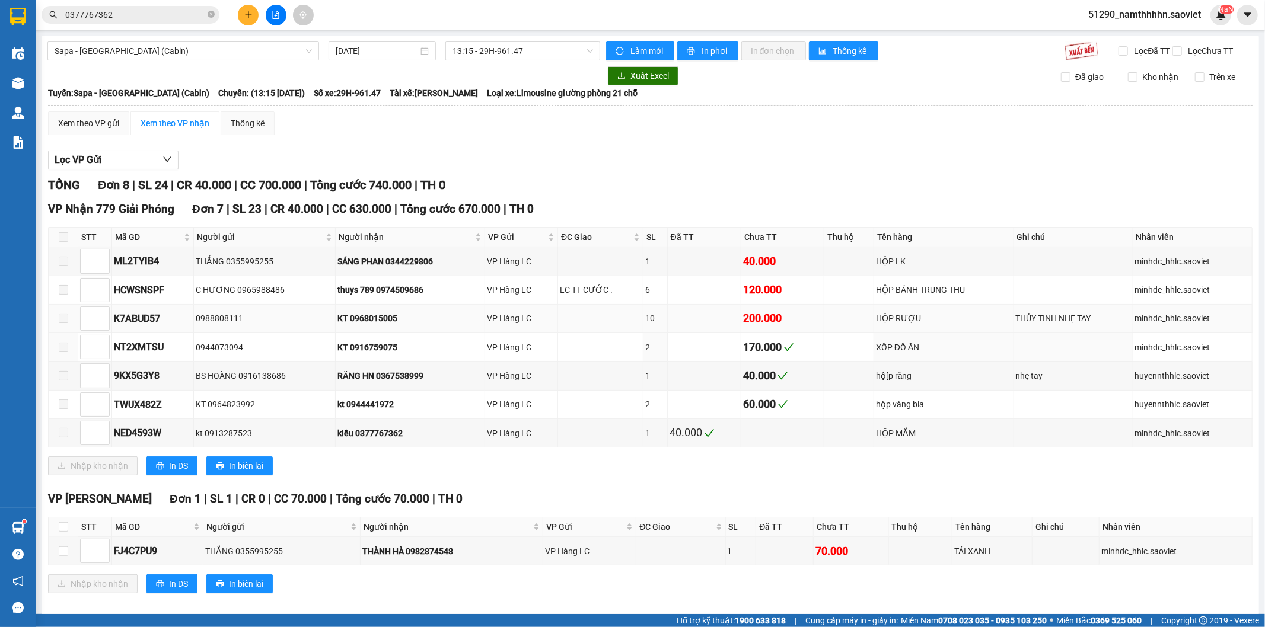
click at [808, 333] on td "200.000" at bounding box center [782, 319] width 83 height 28
click at [807, 327] on div "200.000" at bounding box center [782, 318] width 79 height 17
click at [851, 293] on tbody "ML2TYIB4 THẮNG 0355995255 SÁNG PHAN 0344229806 VP Hàng LC 1 40.000 HỘP LK minhd…" at bounding box center [651, 347] width 1204 height 200
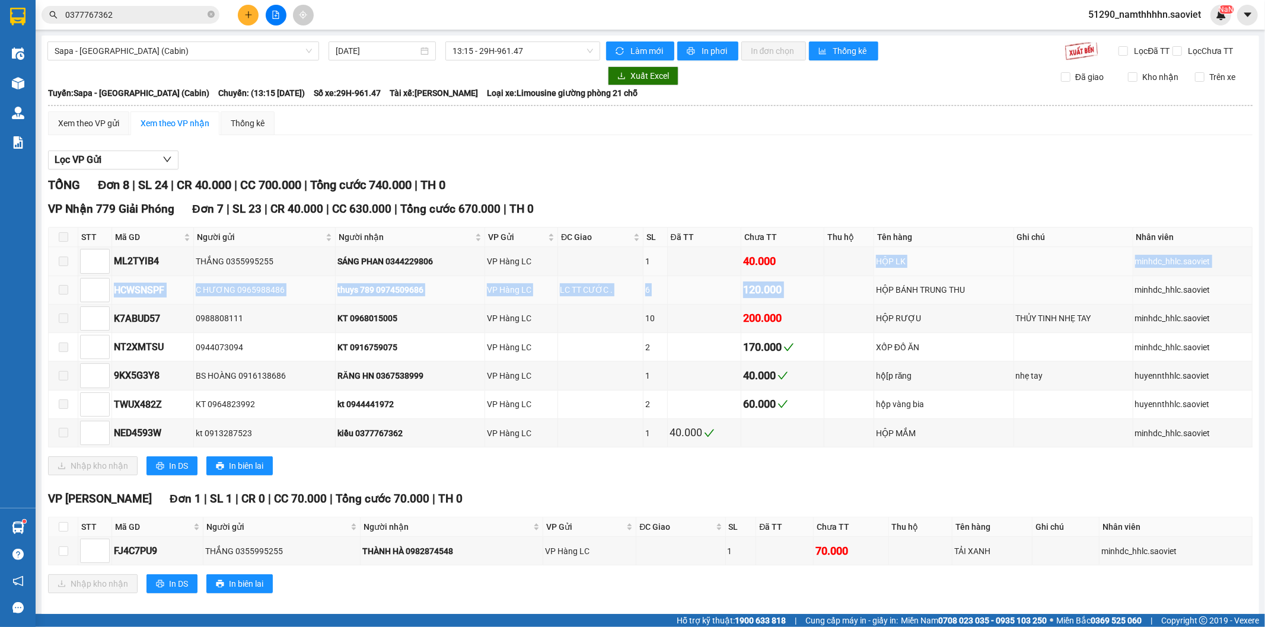
click at [858, 305] on td at bounding box center [849, 290] width 50 height 28
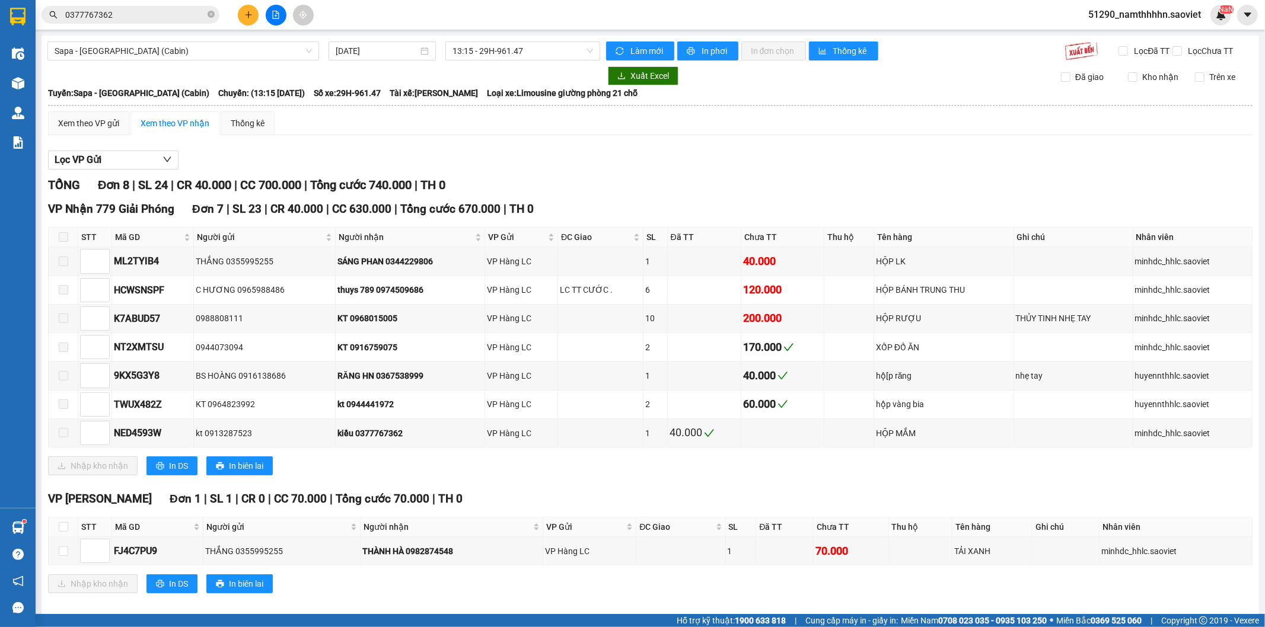
click at [1015, 502] on div "VP Gia Lâm Đơn 1 | SL 1 | CR 0 | CC 70.000 | Tổng cước 70.000 | TH 0" at bounding box center [650, 499] width 1204 height 18
